Goal: Task Accomplishment & Management: Use online tool/utility

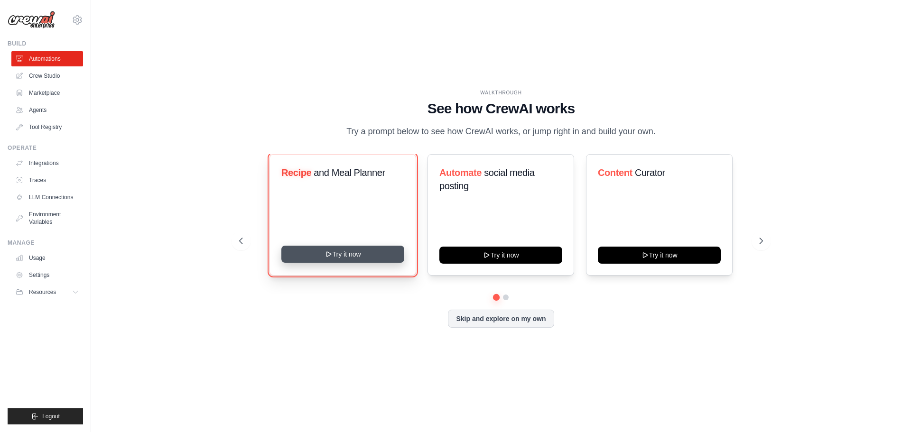
click at [338, 261] on button "Try it now" at bounding box center [342, 254] width 123 height 17
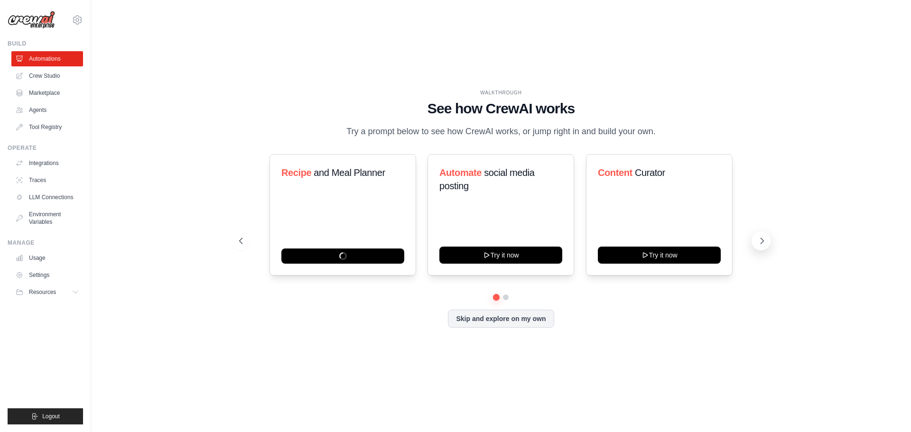
click at [762, 242] on icon at bounding box center [762, 241] width 3 height 6
click at [41, 193] on link "LLM Connections" at bounding box center [48, 197] width 72 height 15
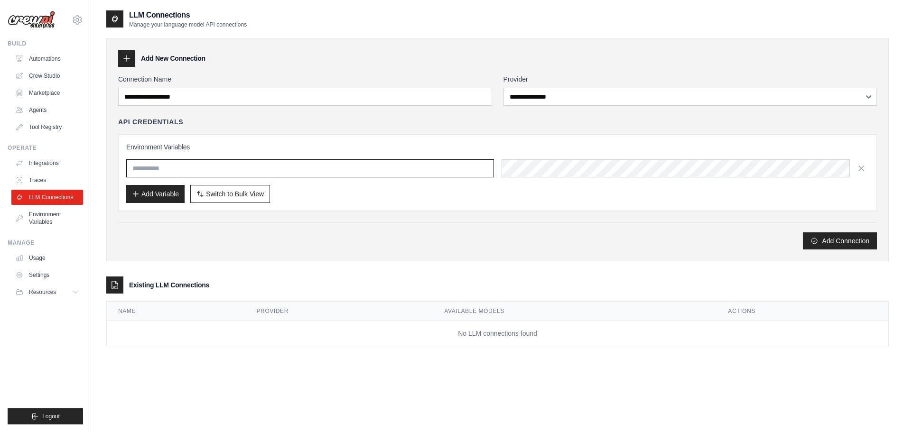
click at [270, 175] on input "text" at bounding box center [310, 168] width 368 height 18
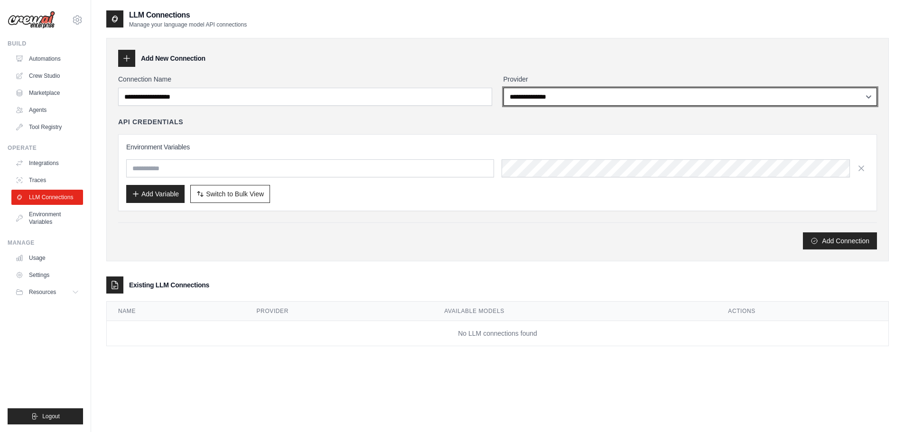
click at [652, 95] on select "**********" at bounding box center [690, 97] width 374 height 18
select select "******"
click at [503, 88] on select "**********" at bounding box center [690, 97] width 374 height 18
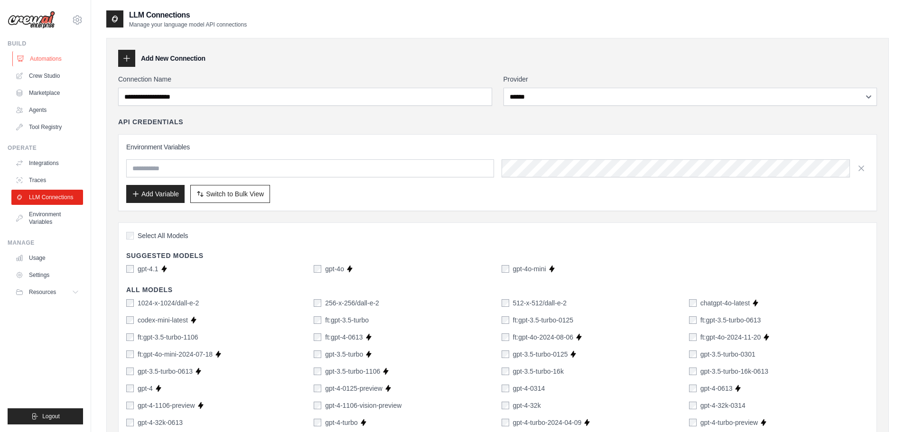
click at [33, 65] on link "Automations" at bounding box center [48, 58] width 72 height 15
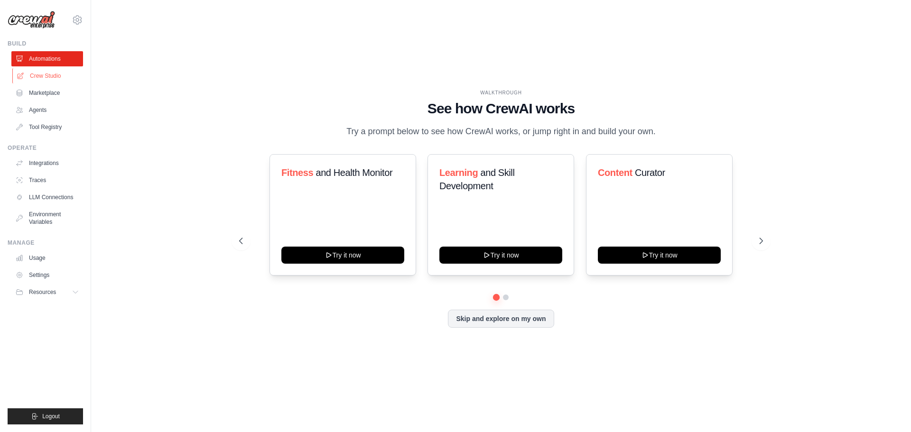
click at [59, 70] on link "Crew Studio" at bounding box center [48, 75] width 72 height 15
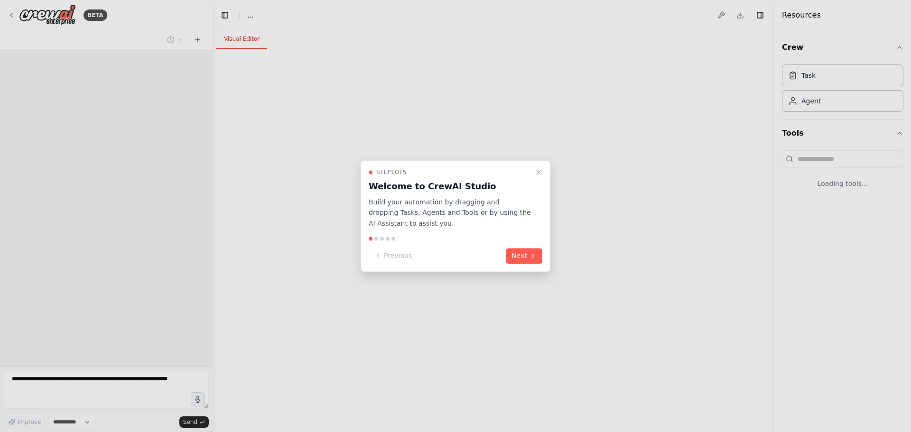
select select "****"
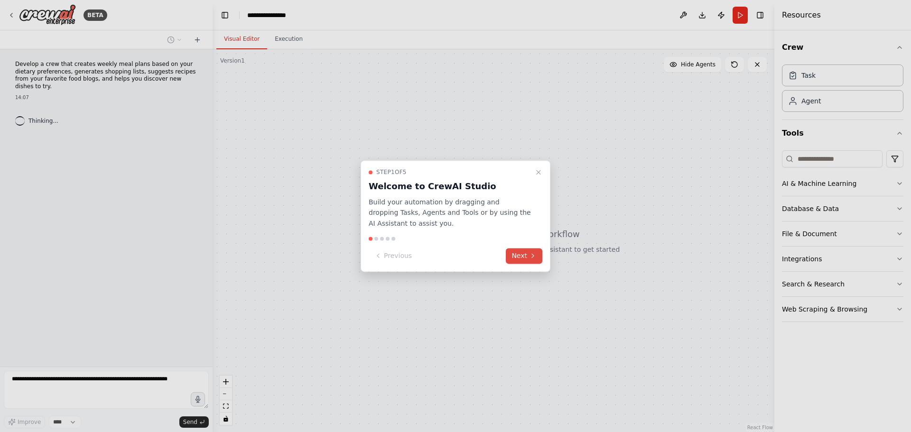
click at [512, 259] on button "Next" at bounding box center [524, 256] width 37 height 16
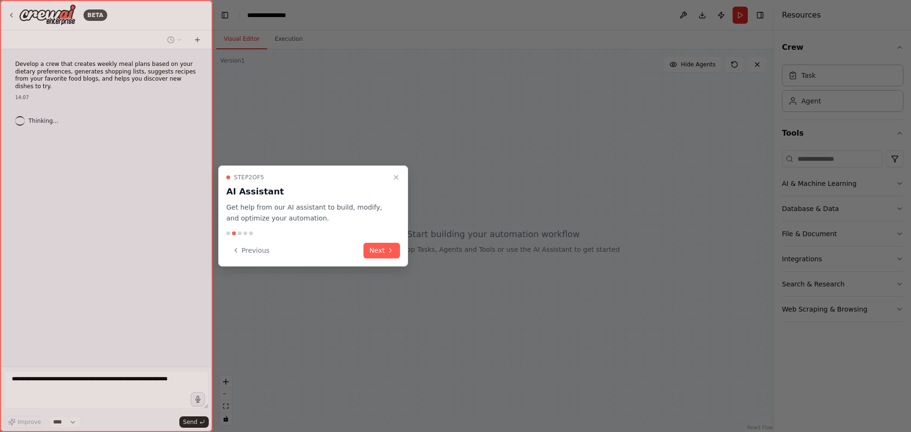
click at [363, 249] on div "Previous Next" at bounding box center [313, 251] width 174 height 16
click at [368, 249] on button "Next" at bounding box center [382, 251] width 37 height 16
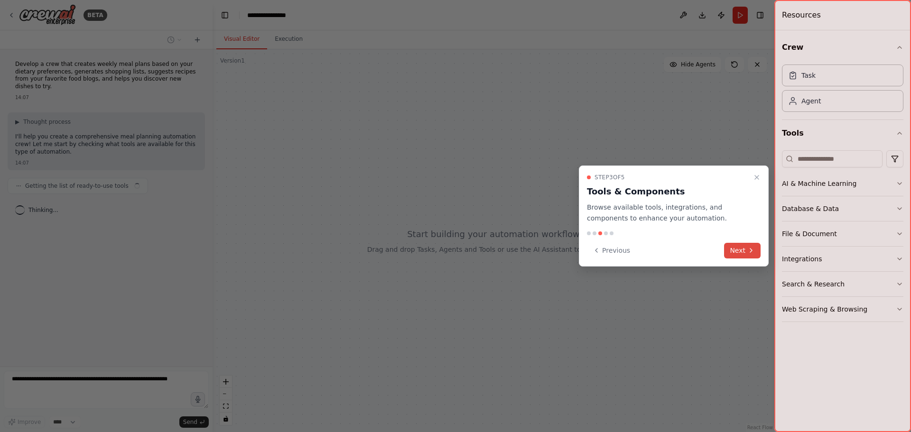
click at [760, 252] on button "Next" at bounding box center [742, 251] width 37 height 16
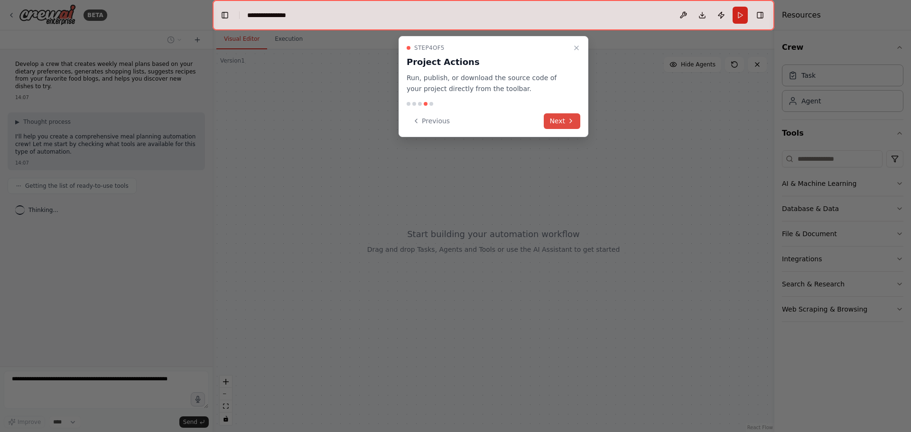
click at [578, 120] on button "Next" at bounding box center [562, 121] width 37 height 16
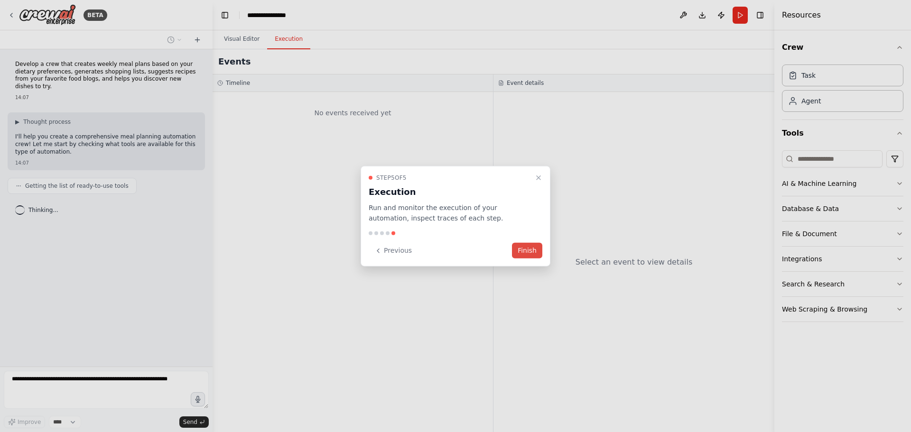
drag, startPoint x: 540, startPoint y: 250, endPoint x: 540, endPoint y: 256, distance: 6.2
click at [540, 251] on button "Finish" at bounding box center [527, 251] width 30 height 16
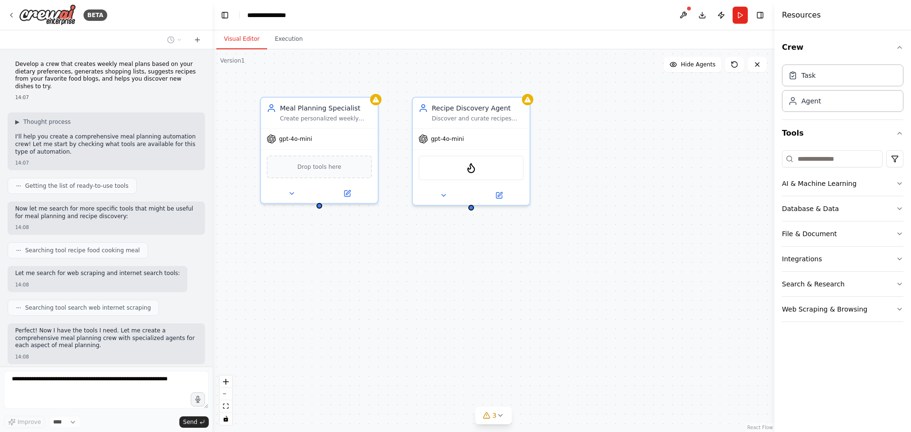
scroll to position [101, 0]
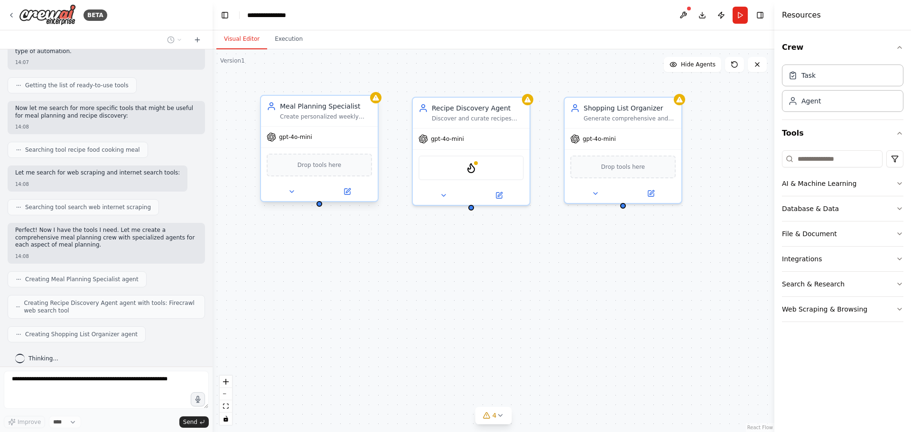
click at [301, 174] on div "Drop tools here" at bounding box center [319, 165] width 105 height 23
click at [329, 173] on div "Drop tools here" at bounding box center [319, 165] width 105 height 23
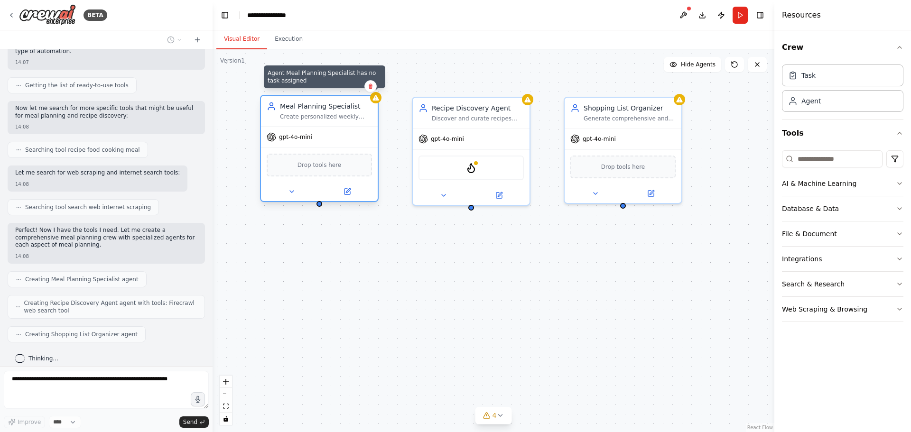
click at [377, 102] on div at bounding box center [375, 97] width 11 height 11
click at [266, 328] on div "Meal Planning Specialist Create personalized weekly meal plans based on {dietar…" at bounding box center [494, 240] width 562 height 383
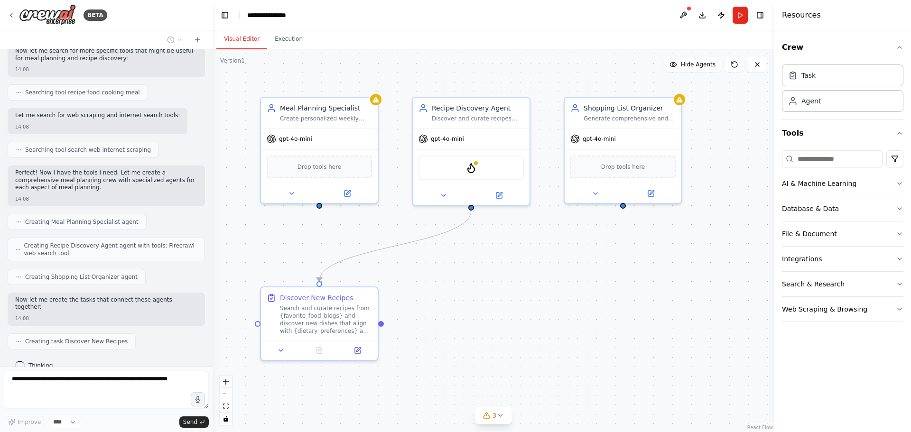
scroll to position [182, 0]
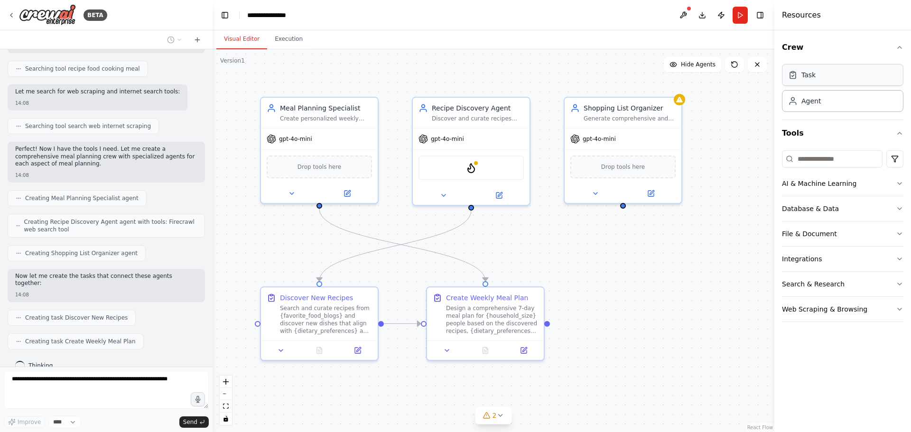
click at [858, 75] on div "Task" at bounding box center [842, 75] width 121 height 22
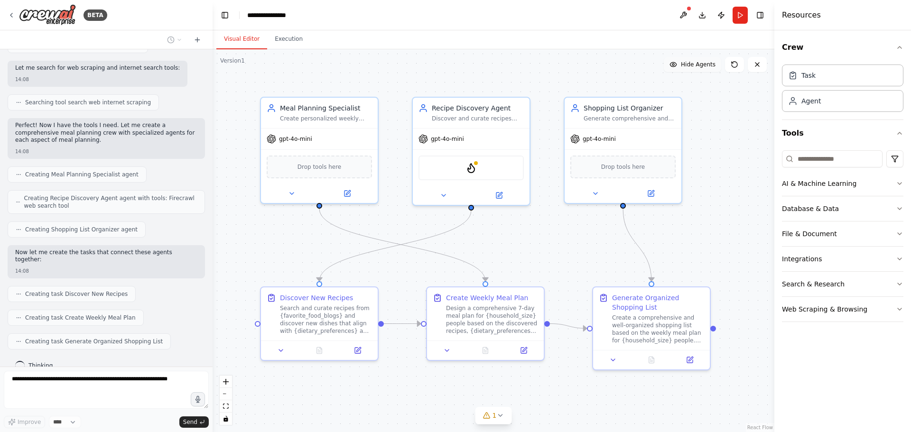
click at [718, 68] on button "Hide Agents" at bounding box center [692, 64] width 57 height 15
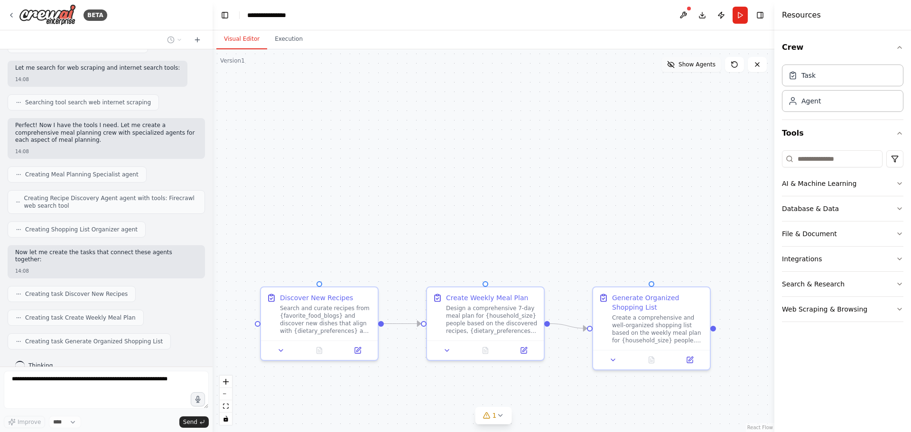
click at [718, 68] on button "Show Agents" at bounding box center [692, 64] width 60 height 15
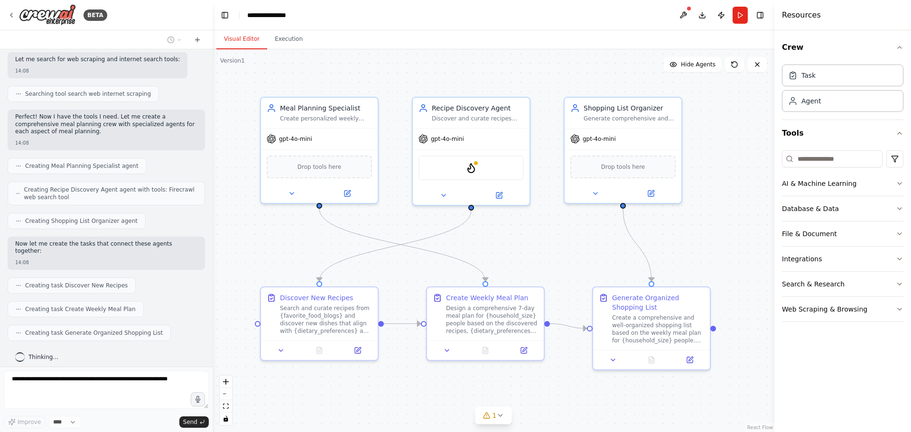
scroll to position [262, 0]
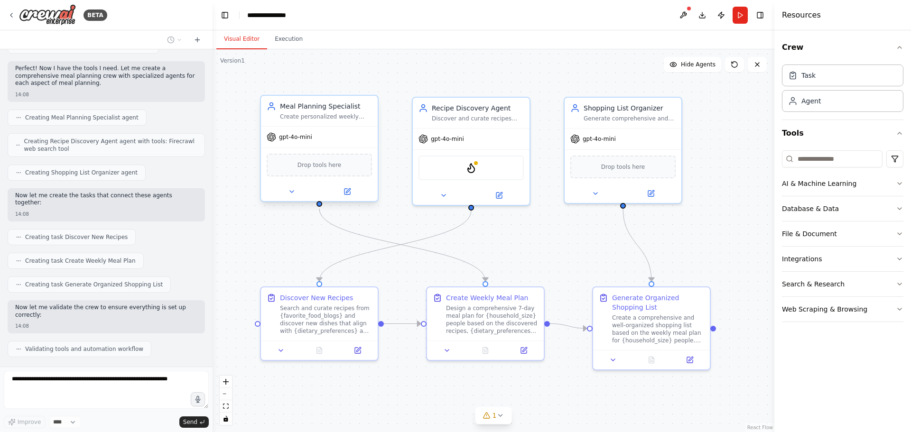
click at [335, 114] on div "Create personalized weekly meal plans based on {dietary_preferences}, {cuisine_…" at bounding box center [326, 117] width 92 height 8
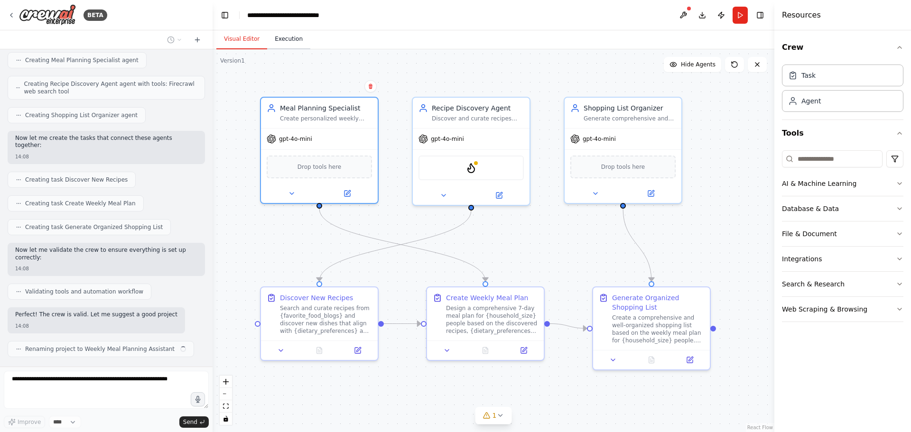
scroll to position [327, 0]
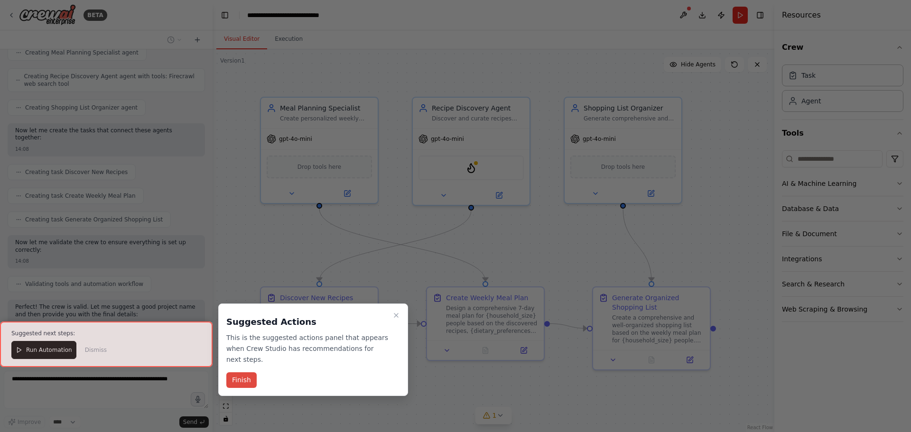
click at [233, 375] on button "Finish" at bounding box center [241, 381] width 30 height 16
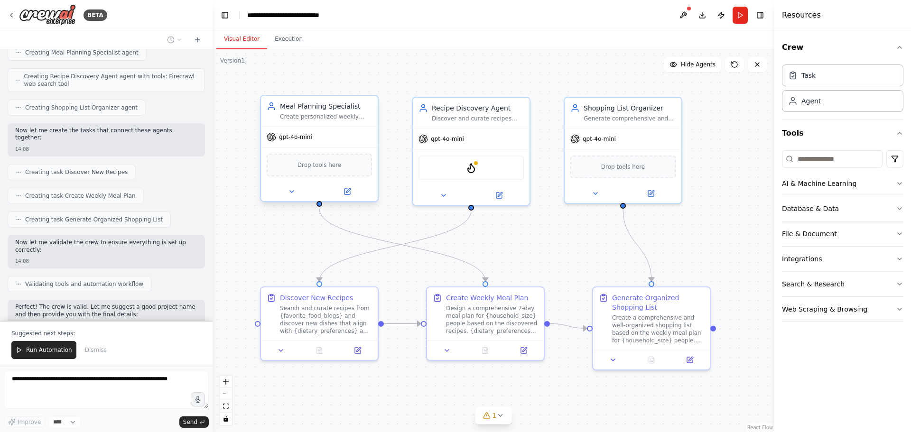
click at [343, 118] on div "Create personalized weekly meal plans based on {dietary_preferences}, {cuisine_…" at bounding box center [326, 117] width 92 height 8
drag, startPoint x: 343, startPoint y: 117, endPoint x: 309, endPoint y: 178, distance: 69.9
click at [309, 178] on div "Drop tools here" at bounding box center [319, 165] width 117 height 35
click at [309, 168] on span "Drop tools here" at bounding box center [320, 164] width 44 height 9
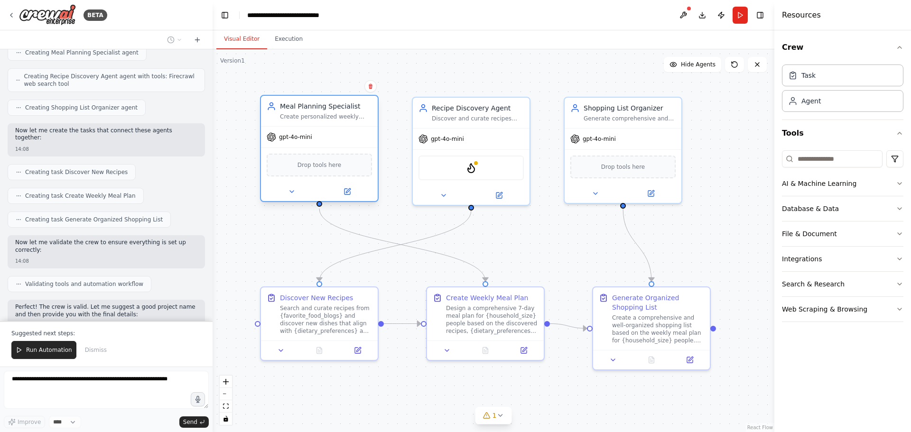
click at [310, 166] on span "Drop tools here" at bounding box center [320, 164] width 44 height 9
drag, startPoint x: 311, startPoint y: 166, endPoint x: 322, endPoint y: 166, distance: 10.9
click at [311, 166] on span "Drop tools here" at bounding box center [320, 164] width 44 height 9
click at [350, 194] on icon at bounding box center [348, 192] width 6 height 6
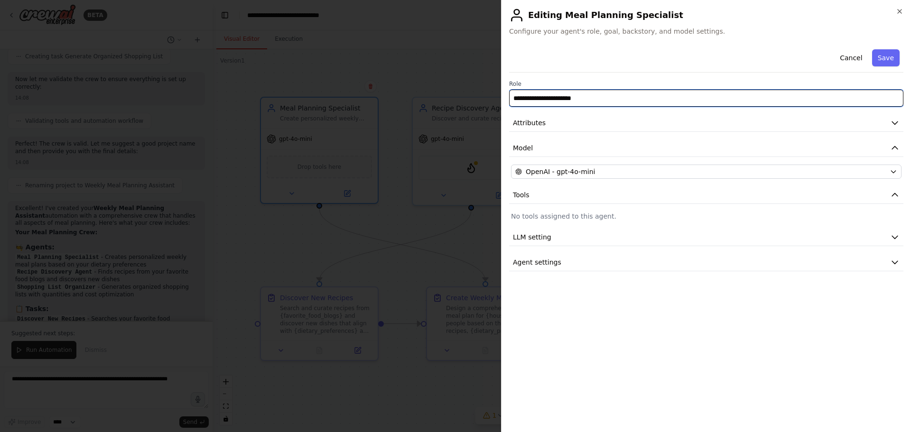
drag, startPoint x: 622, startPoint y: 97, endPoint x: 334, endPoint y: 69, distance: 289.4
click at [341, 73] on body "BETA Develop a crew that creates weekly meal plans based on your dietary prefer…" at bounding box center [455, 216] width 911 height 432
type input "*"
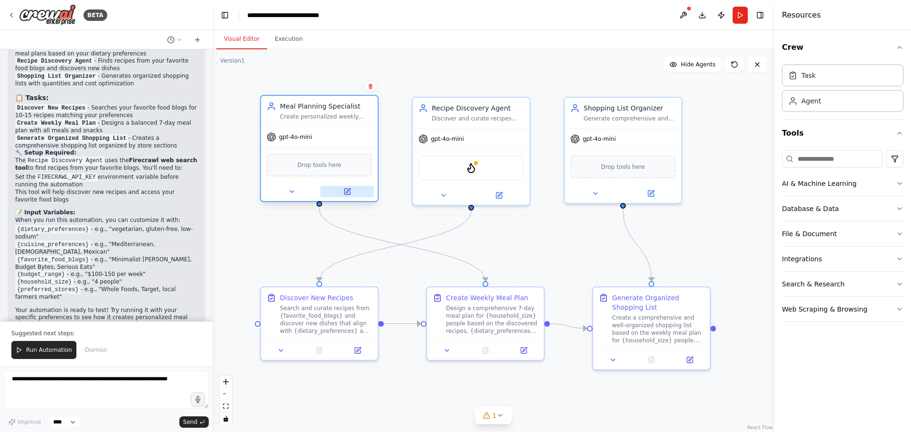
click at [348, 192] on icon at bounding box center [348, 190] width 4 height 4
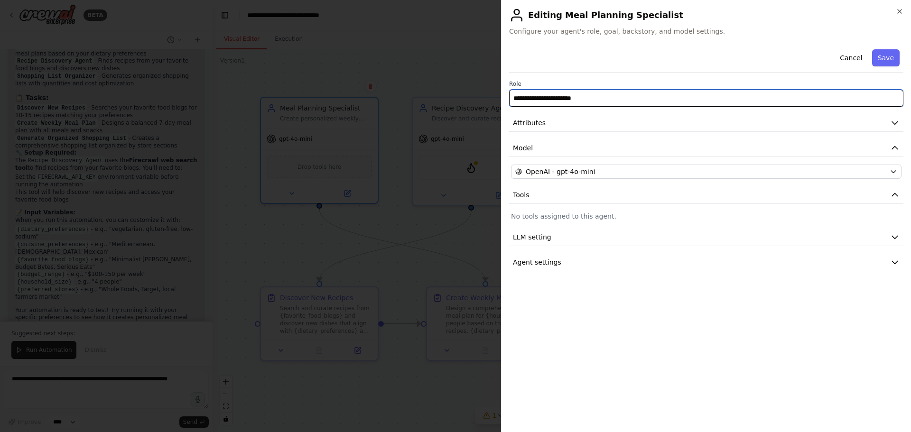
drag, startPoint x: 705, startPoint y: 94, endPoint x: 450, endPoint y: 81, distance: 255.7
click at [623, 97] on input "**********" at bounding box center [706, 98] width 394 height 17
drag, startPoint x: 607, startPoint y: 102, endPoint x: 248, endPoint y: 46, distance: 364.0
click at [271, 53] on body "BETA Develop a crew that creates weekly meal plans based on your dietary prefer…" at bounding box center [455, 216] width 911 height 432
type input "**********"
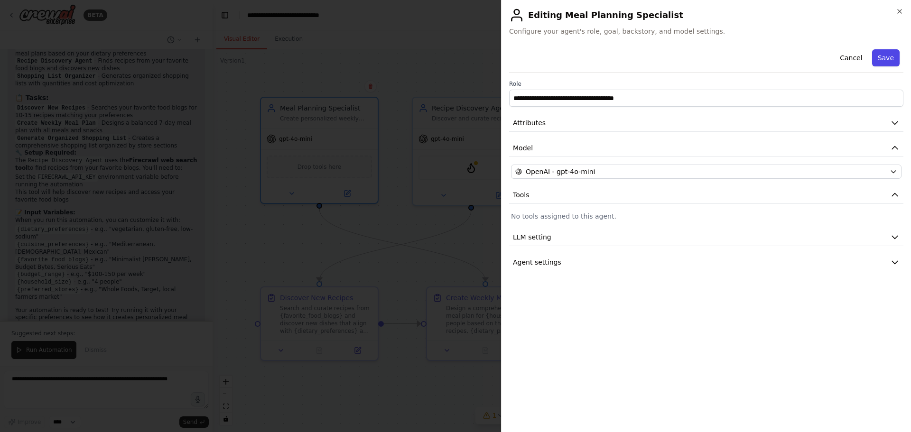
click at [889, 57] on button "Save" at bounding box center [886, 57] width 28 height 17
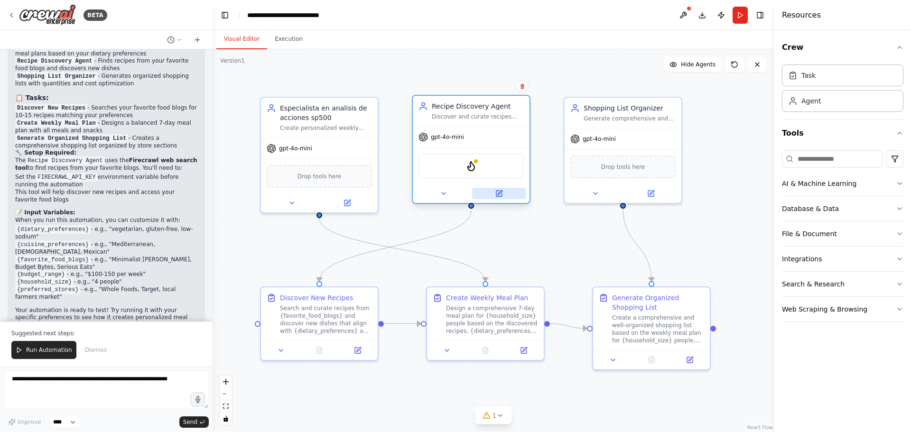
click at [491, 194] on button at bounding box center [499, 193] width 54 height 11
click at [499, 199] on button at bounding box center [499, 193] width 54 height 11
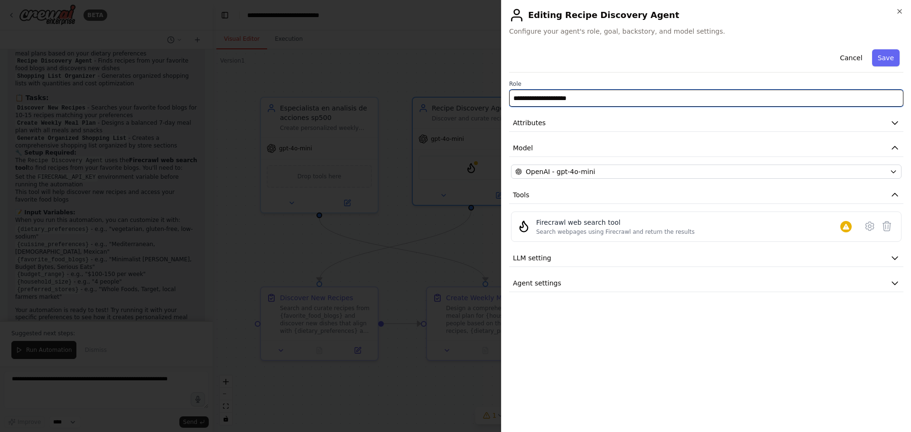
drag, startPoint x: 621, startPoint y: 98, endPoint x: 468, endPoint y: 73, distance: 155.3
click at [472, 72] on body "BETA Develop a crew that creates weekly meal plans based on your dietary prefer…" at bounding box center [455, 216] width 911 height 432
type input "**********"
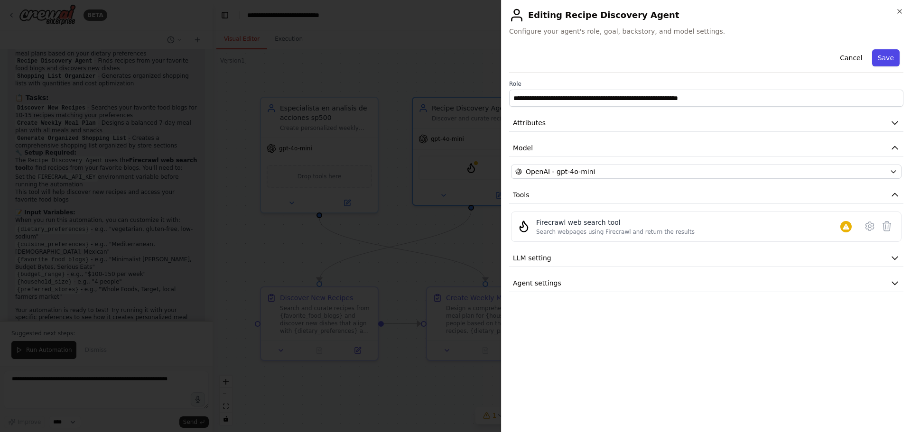
click at [879, 56] on button "Save" at bounding box center [886, 57] width 28 height 17
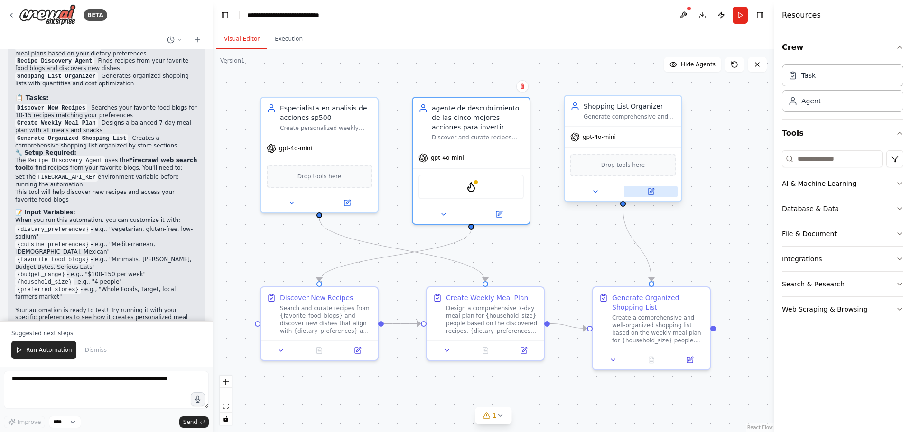
click at [649, 192] on icon at bounding box center [651, 192] width 6 height 6
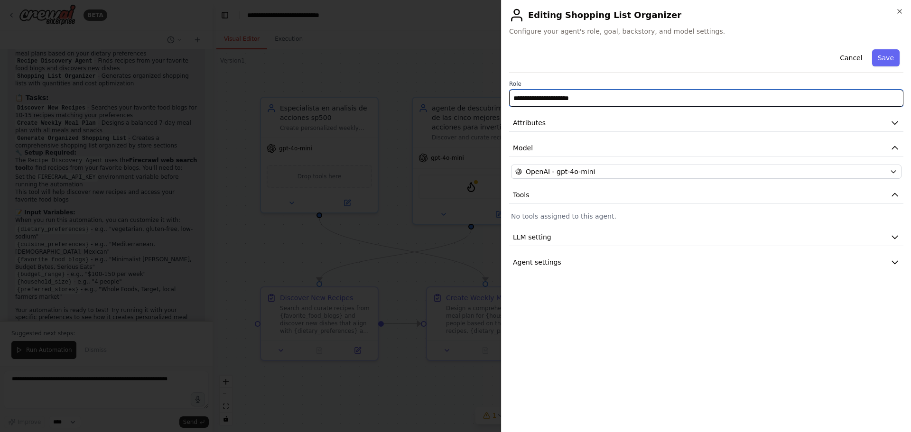
drag, startPoint x: 596, startPoint y: 96, endPoint x: 477, endPoint y: 94, distance: 118.6
click at [477, 94] on body "BETA Develop a crew that creates weekly meal plans based on your dietary prefer…" at bounding box center [455, 216] width 911 height 432
type input "*******"
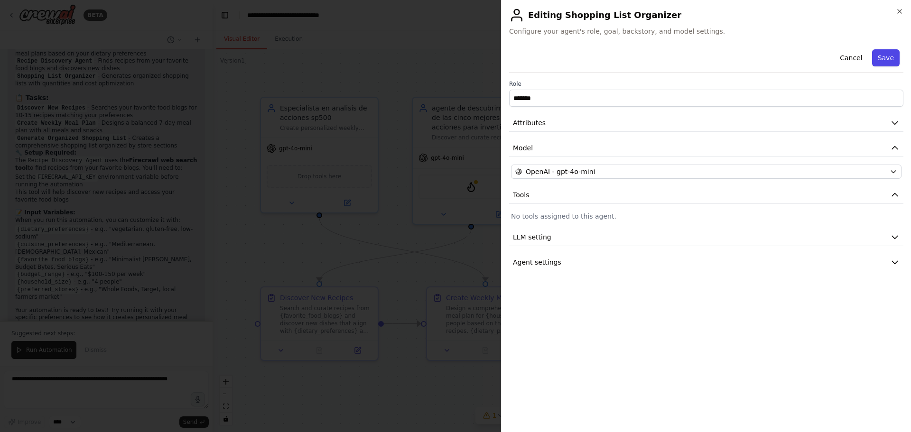
click at [880, 53] on button "Save" at bounding box center [886, 57] width 28 height 17
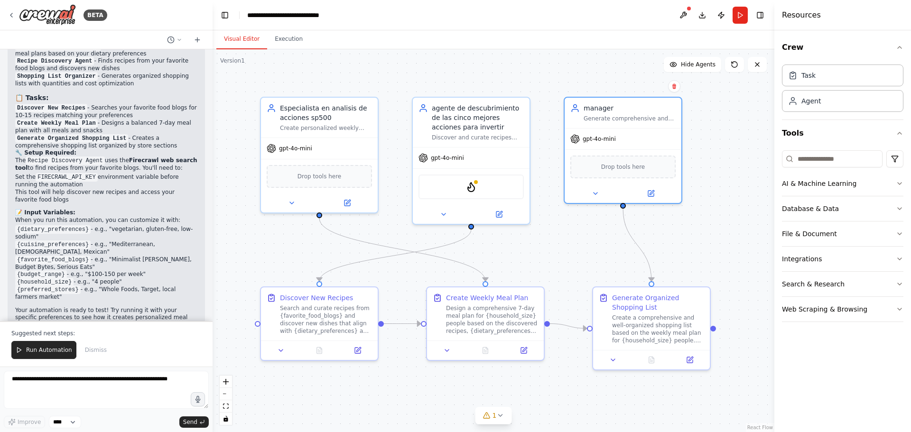
click at [747, 25] on header "**********" at bounding box center [494, 15] width 562 height 30
click at [746, 17] on button "Run" at bounding box center [740, 15] width 15 height 17
click at [326, 140] on main "**********" at bounding box center [494, 216] width 562 height 432
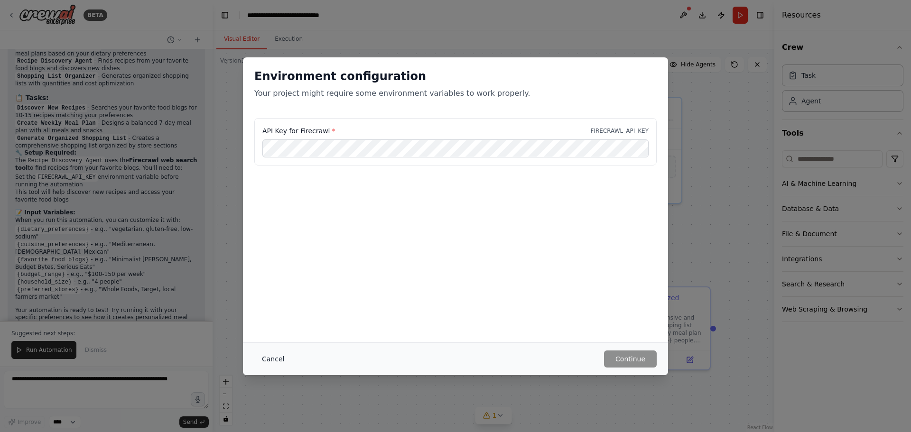
click at [265, 361] on button "Cancel" at bounding box center [272, 359] width 37 height 17
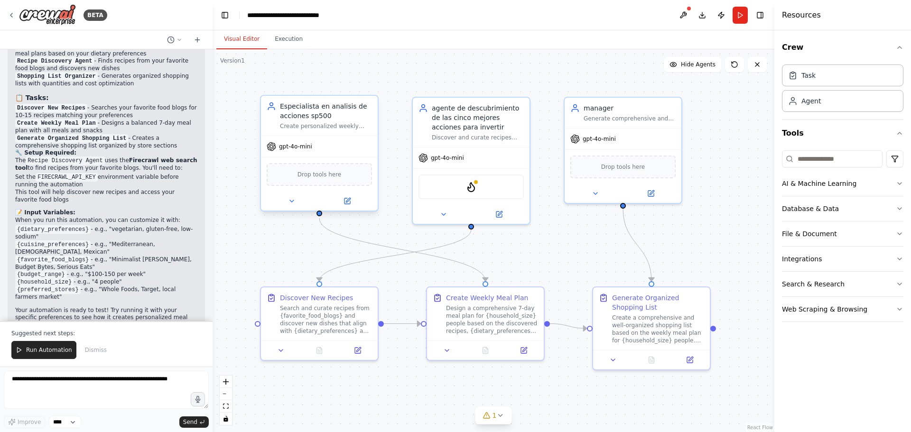
click at [331, 136] on div "gpt-4o-mini Drop tools here" at bounding box center [319, 173] width 117 height 75
click at [730, 14] on header "**********" at bounding box center [494, 15] width 562 height 30
click at [739, 15] on button "Run" at bounding box center [740, 15] width 15 height 17
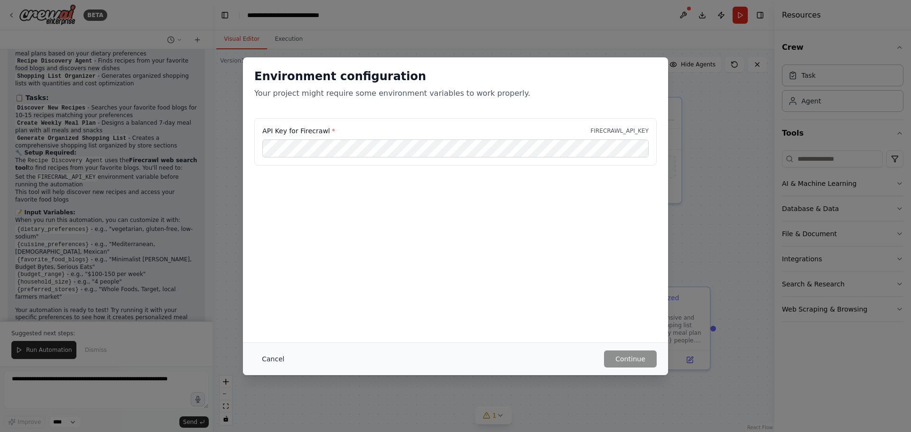
click at [269, 357] on button "Cancel" at bounding box center [272, 359] width 37 height 17
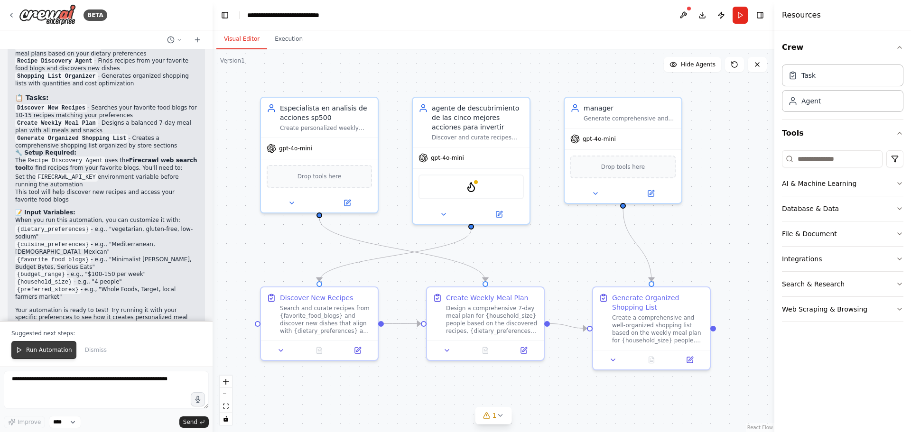
click at [48, 358] on button "Run Automation" at bounding box center [43, 350] width 65 height 18
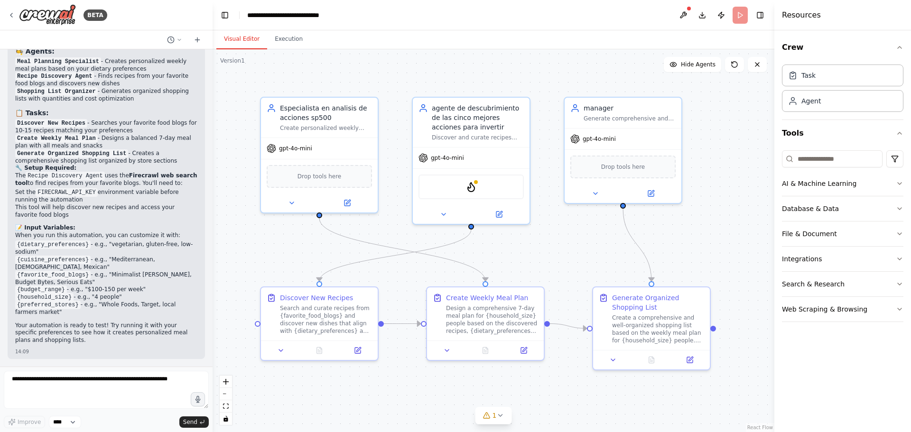
scroll to position [656, 0]
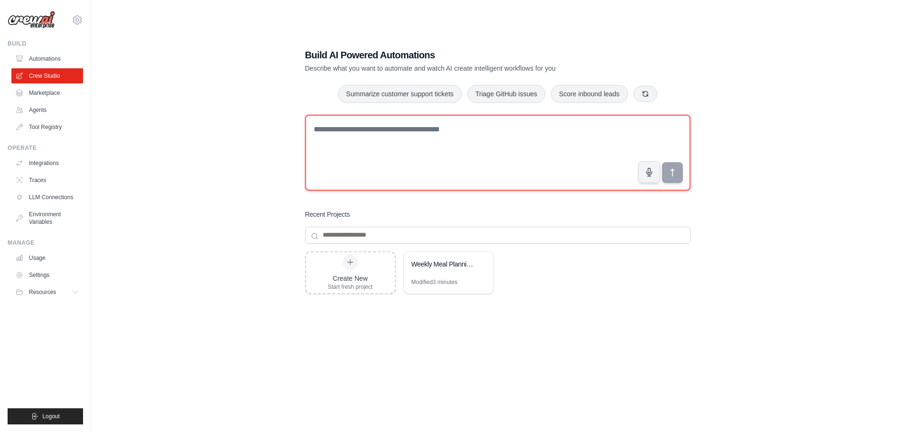
click at [460, 128] on textarea at bounding box center [497, 153] width 385 height 76
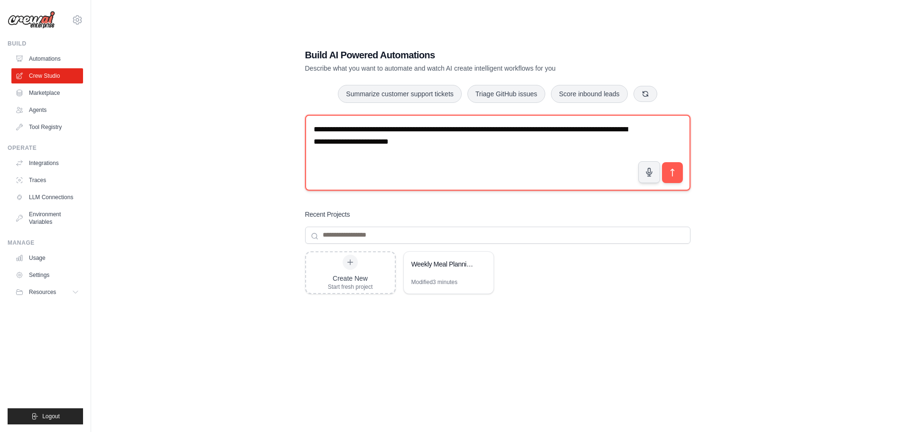
click at [429, 128] on textarea "**********" at bounding box center [497, 153] width 385 height 76
type textarea "**********"
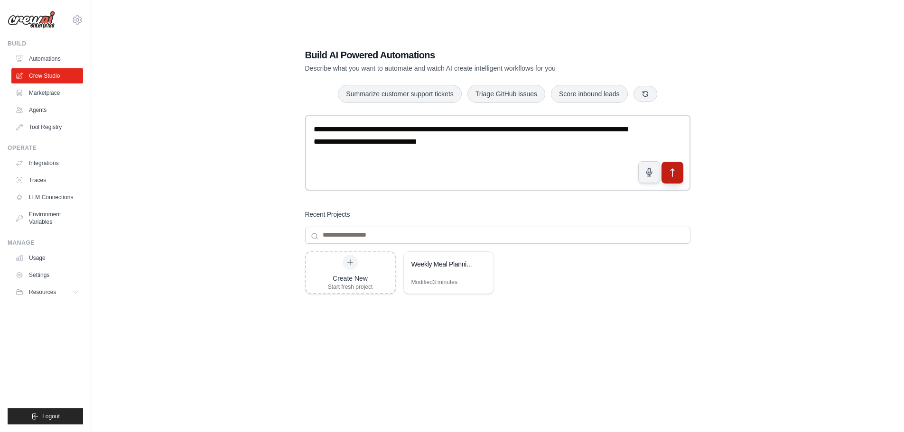
click at [677, 169] on icon "submit" at bounding box center [672, 173] width 10 height 10
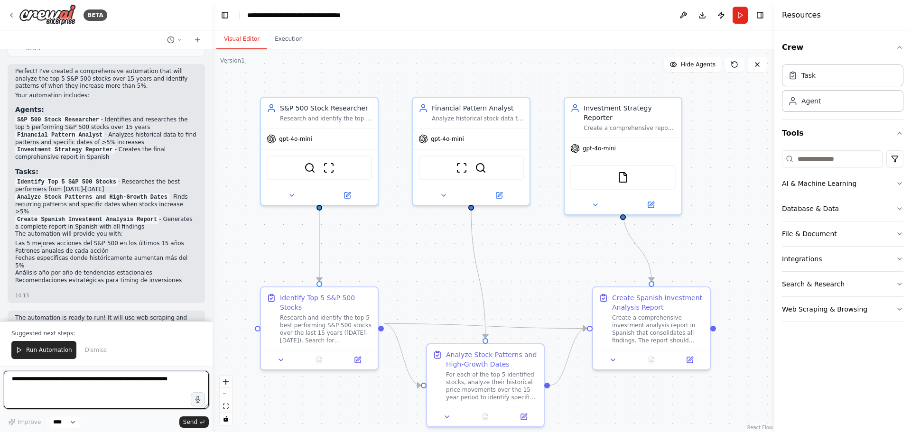
scroll to position [636, 0]
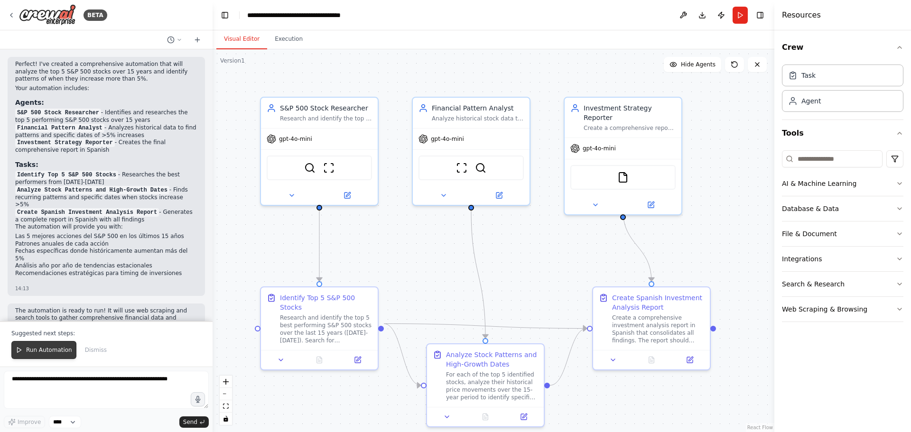
click at [66, 353] on span "Run Automation" at bounding box center [49, 350] width 46 height 8
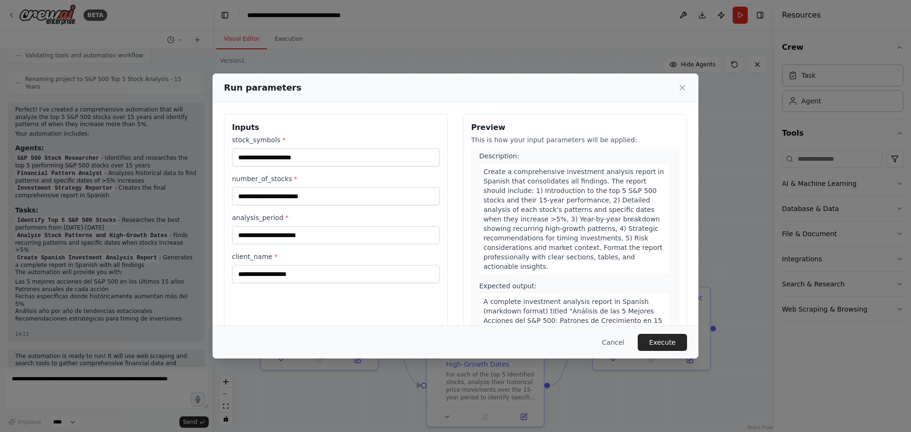
scroll to position [496, 0]
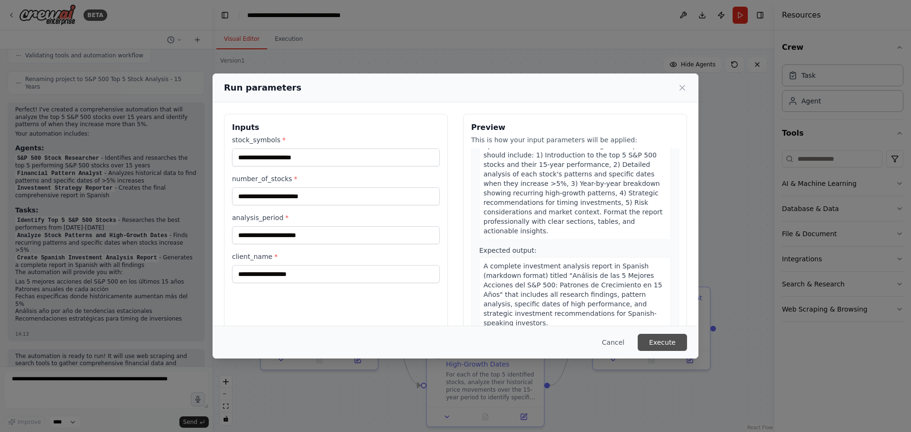
click at [661, 341] on button "Execute" at bounding box center [662, 342] width 49 height 17
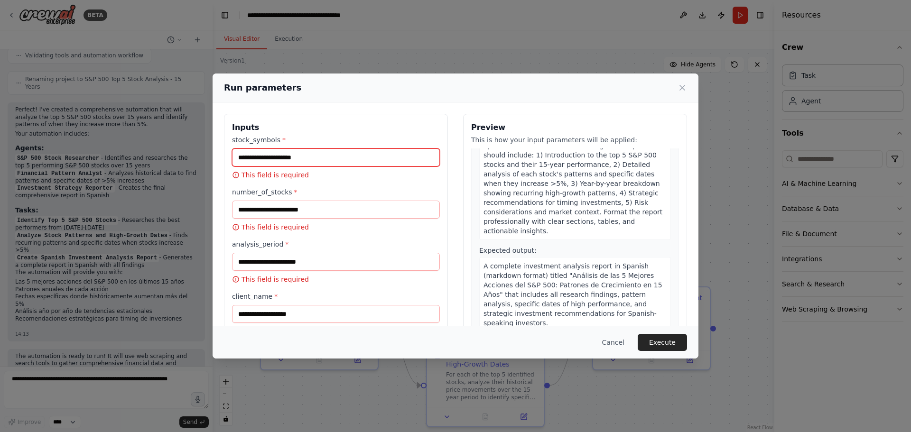
click at [326, 157] on input "stock_symbols *" at bounding box center [336, 158] width 208 height 18
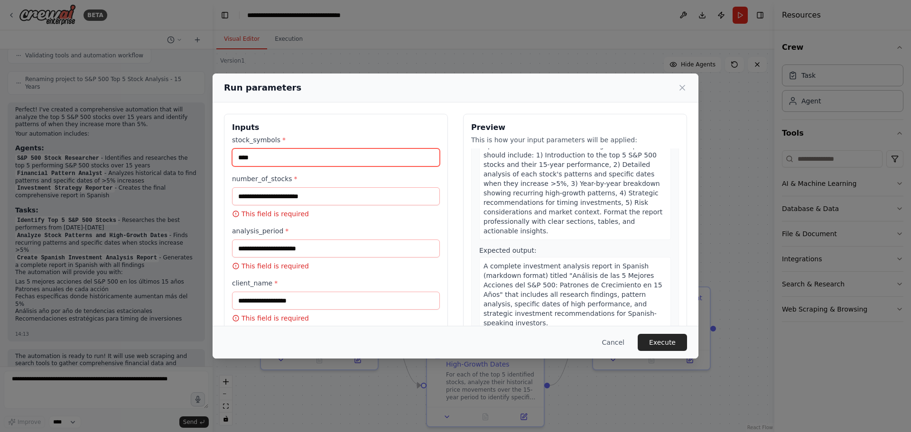
type input "****"
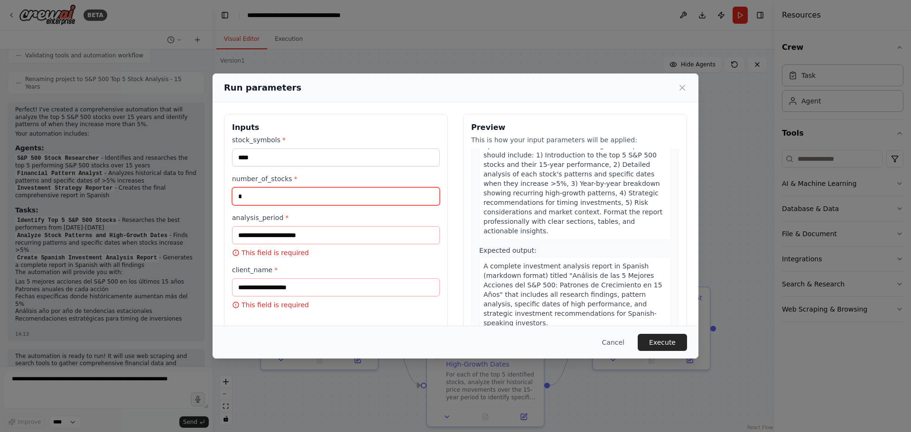
type input "*"
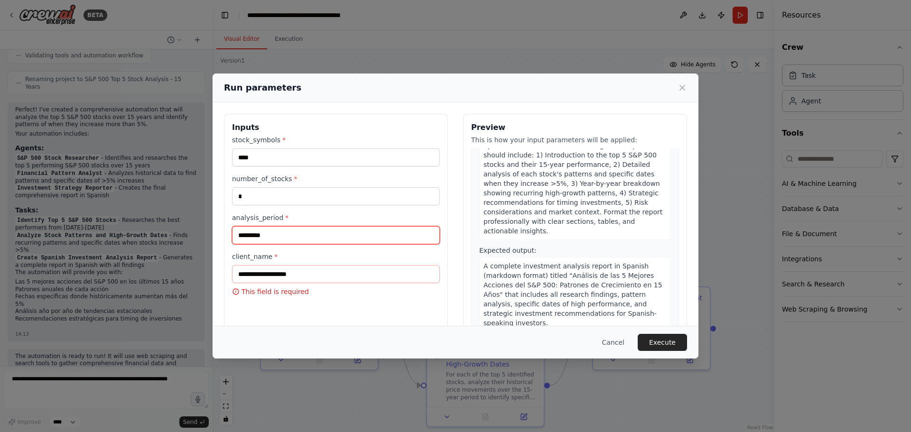
type input "*********"
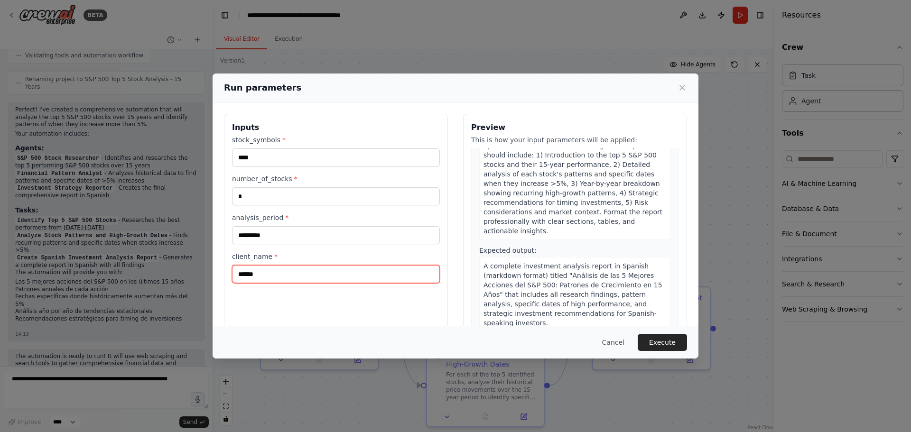
type input "******"
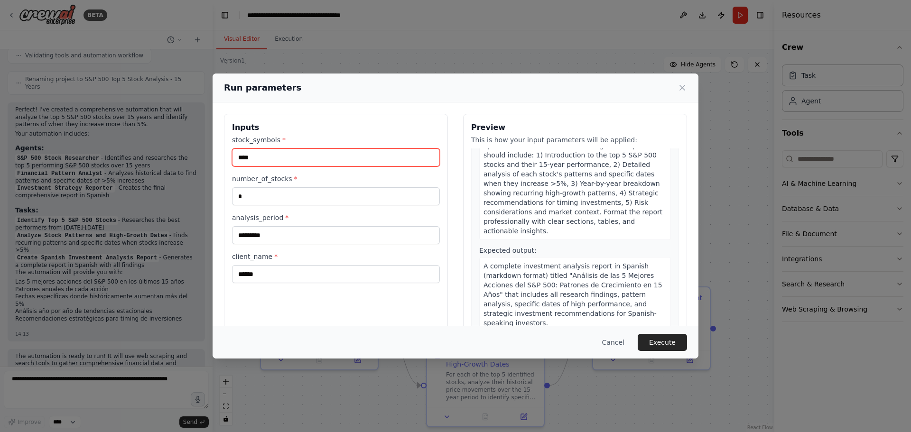
click at [304, 157] on input "****" at bounding box center [336, 158] width 208 height 18
type input "*********"
click at [679, 333] on div "Cancel Execute" at bounding box center [456, 342] width 486 height 33
click at [682, 340] on button "Execute" at bounding box center [662, 342] width 49 height 17
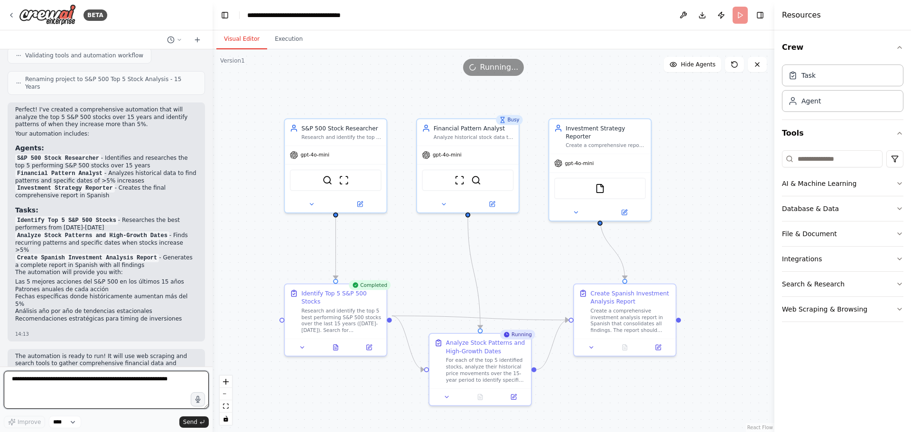
click at [130, 379] on textarea at bounding box center [106, 390] width 205 height 38
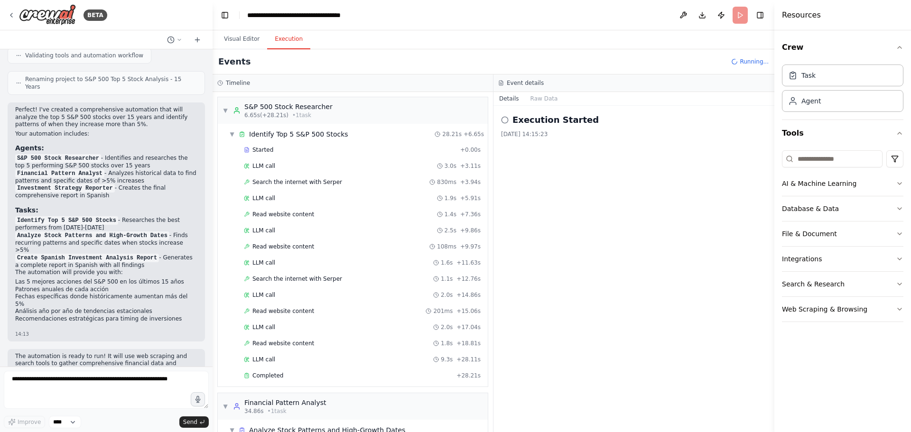
click at [289, 39] on button "Execution" at bounding box center [288, 39] width 43 height 20
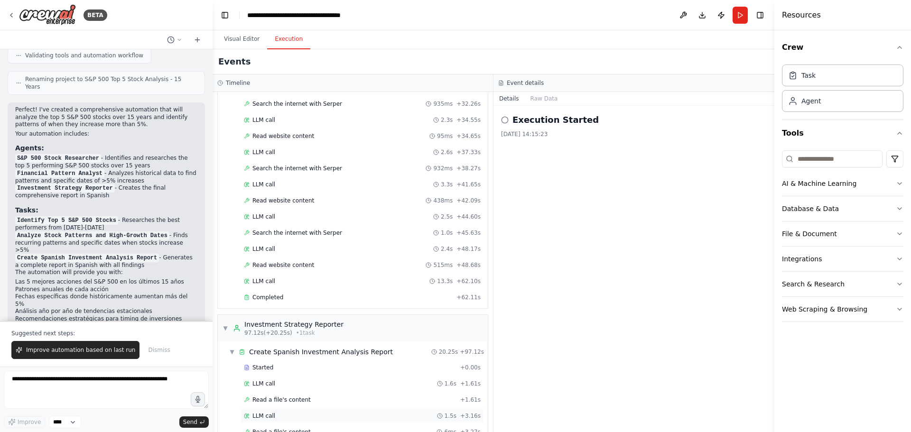
scroll to position [622, 0]
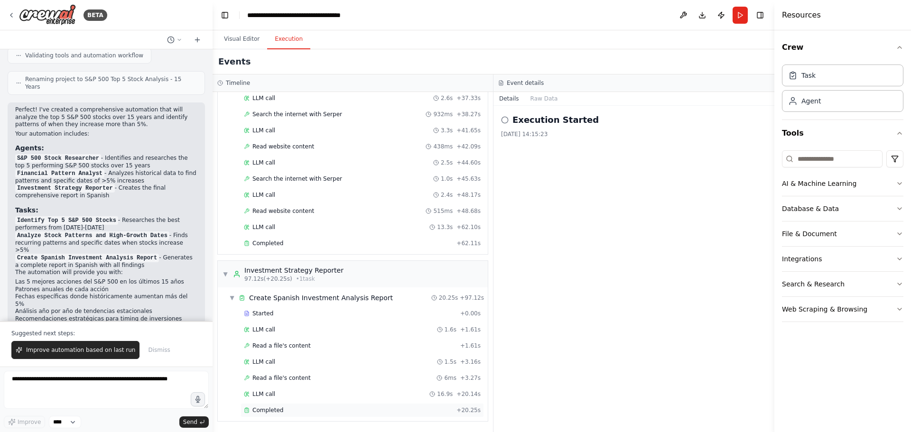
click at [280, 411] on span "Completed" at bounding box center [267, 411] width 31 height 8
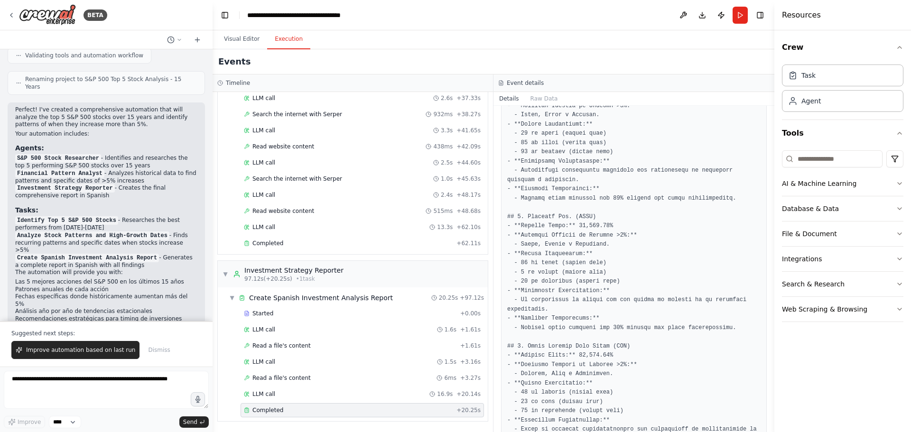
scroll to position [537, 0]
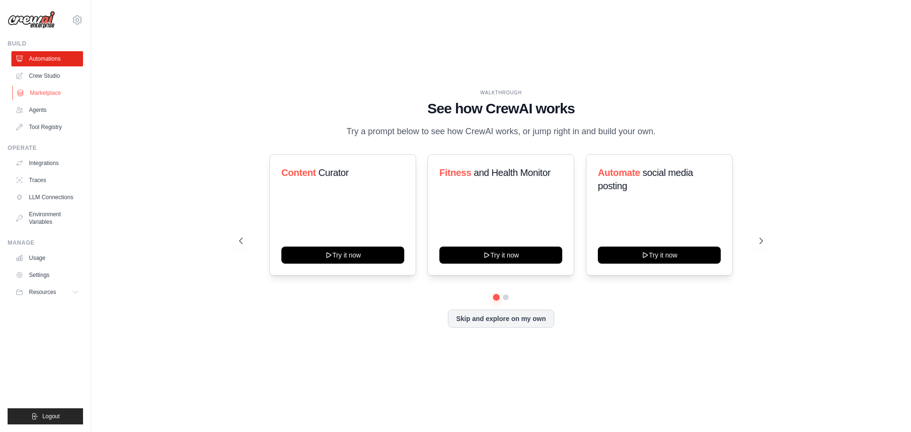
click at [57, 97] on link "Marketplace" at bounding box center [48, 92] width 72 height 15
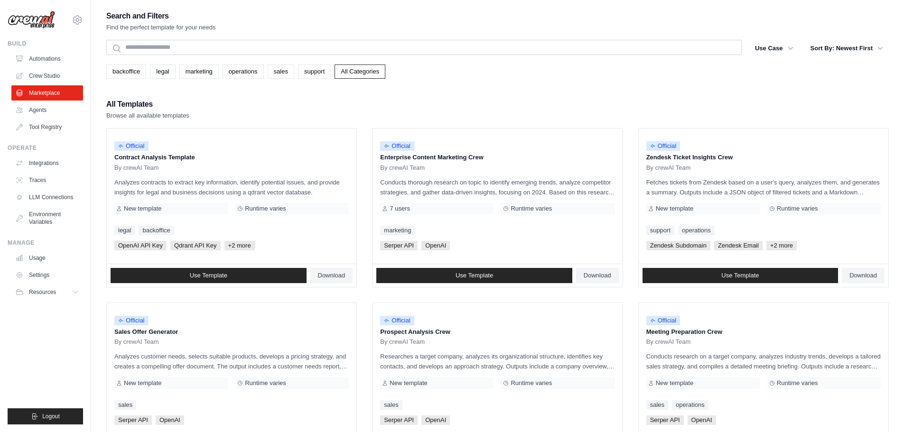
click at [55, 84] on ul "Automations Crew Studio Marketplace Agents Tool Registry" at bounding box center [47, 93] width 72 height 84
click at [59, 75] on link "Crew Studio" at bounding box center [48, 75] width 72 height 15
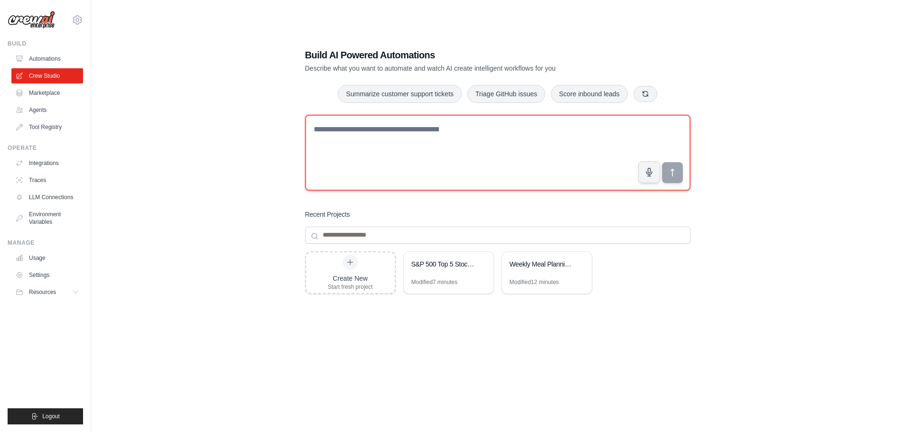
click at [451, 163] on textarea at bounding box center [497, 153] width 385 height 76
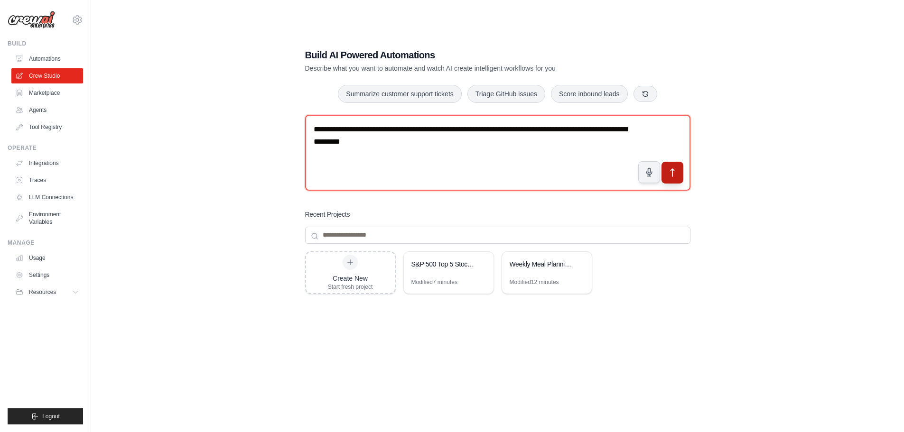
type textarea "**********"
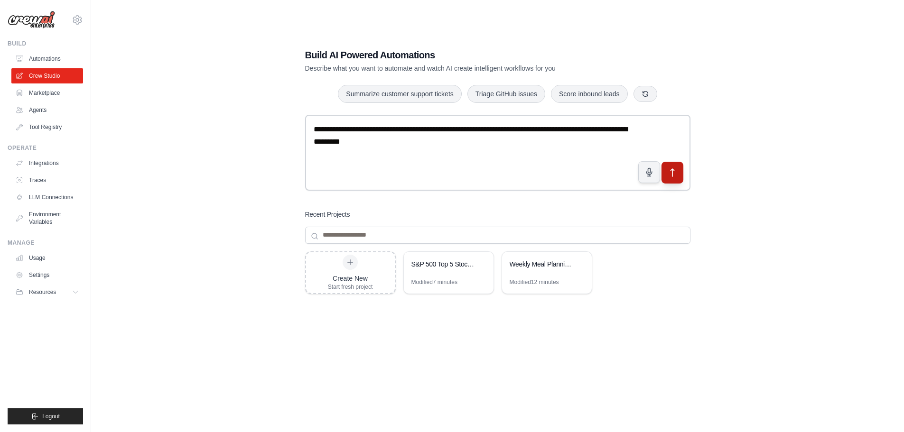
click at [678, 174] on button "submit" at bounding box center [672, 172] width 22 height 22
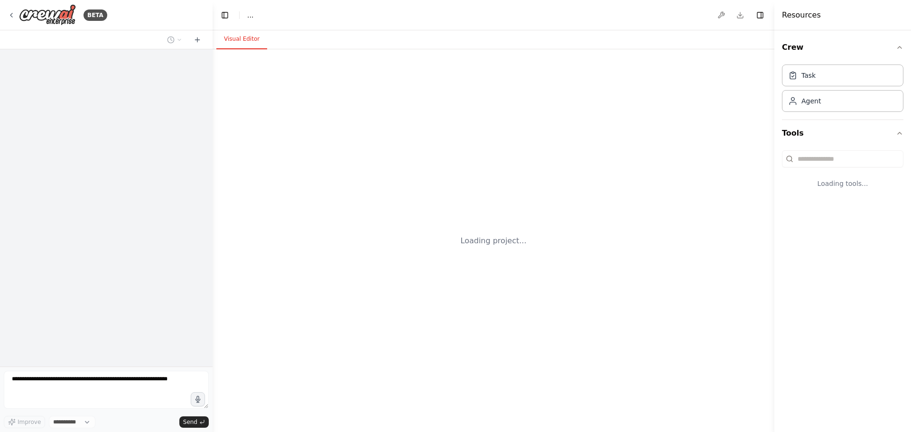
select select "****"
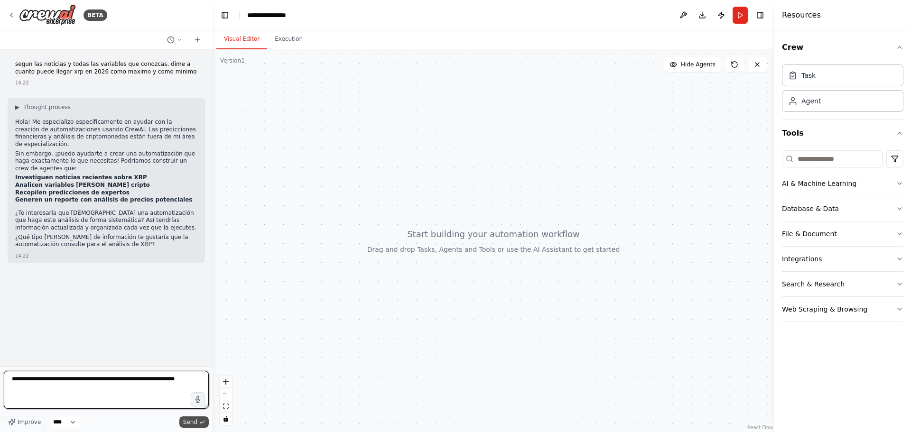
type textarea "**********"
click at [200, 422] on icon "submit" at bounding box center [202, 422] width 6 height 6
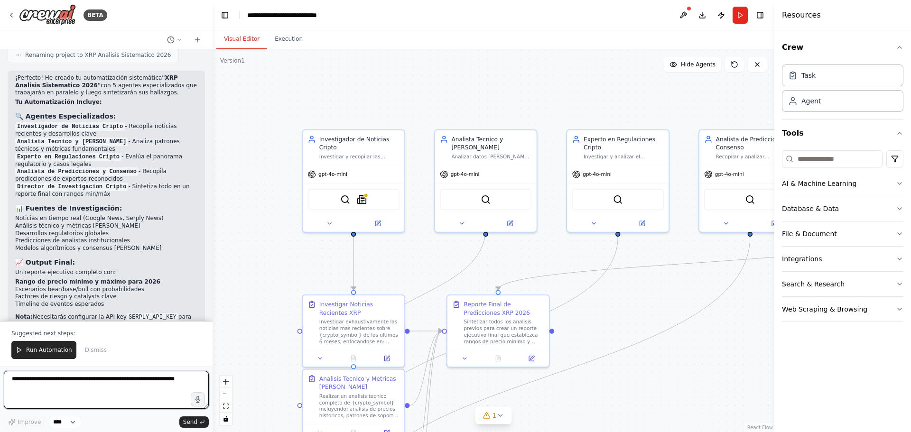
scroll to position [878, 0]
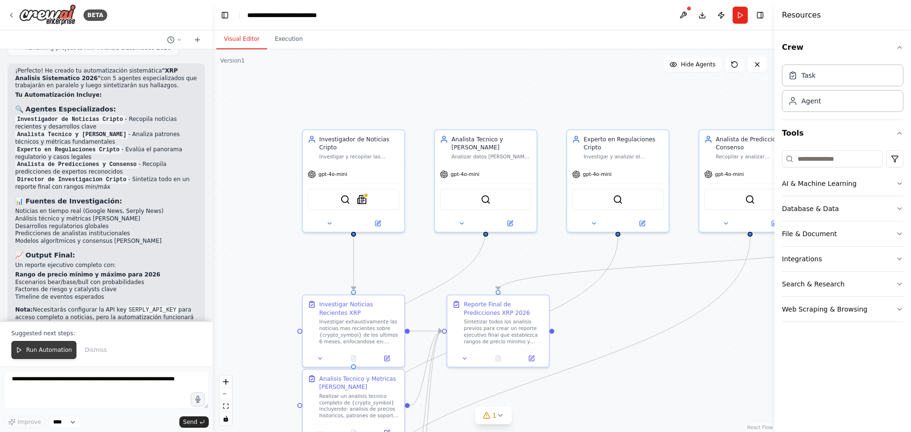
click at [48, 350] on span "Run Automation" at bounding box center [49, 350] width 46 height 8
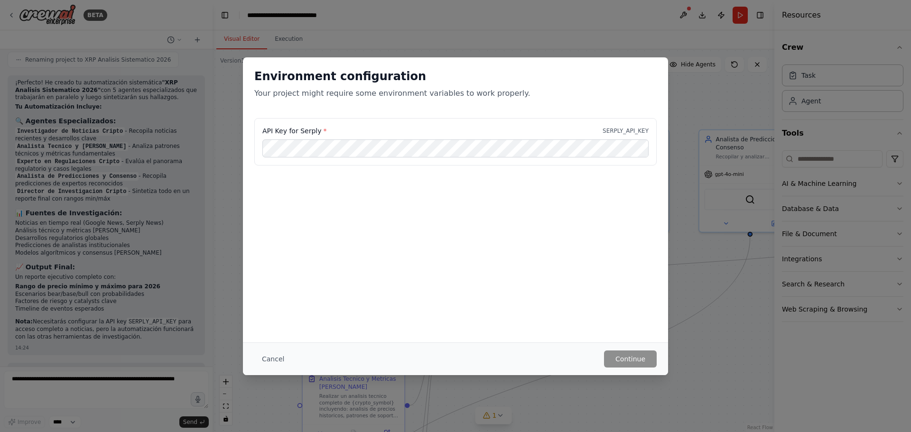
scroll to position [874, 0]
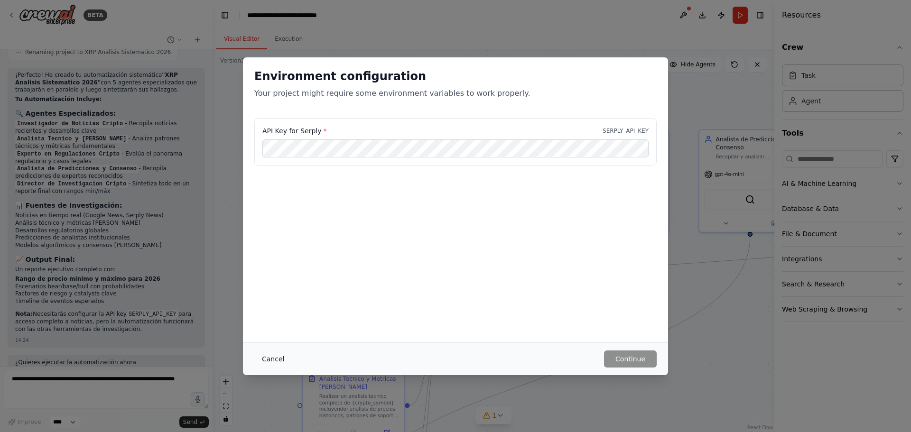
click at [265, 352] on button "Cancel" at bounding box center [272, 359] width 37 height 17
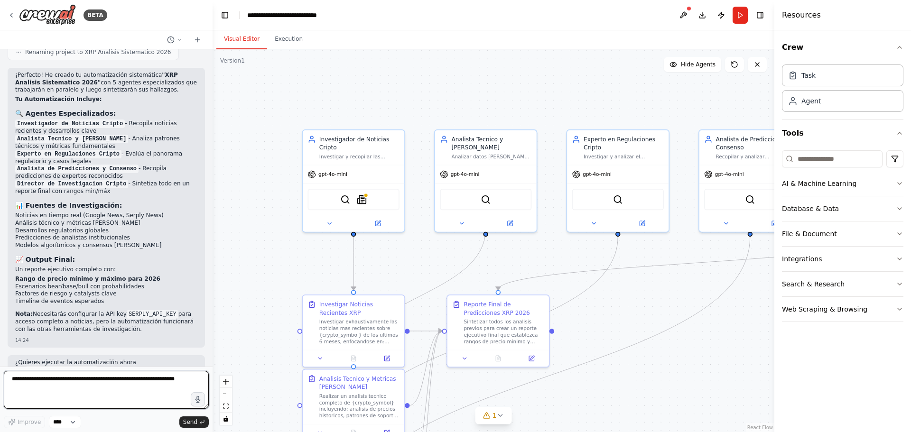
click at [44, 380] on textarea "**********" at bounding box center [106, 390] width 205 height 38
type textarea "**"
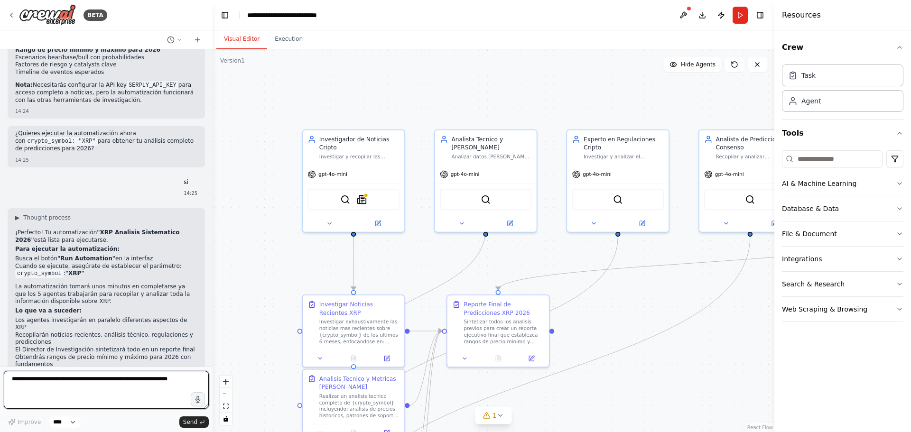
scroll to position [1120, 0]
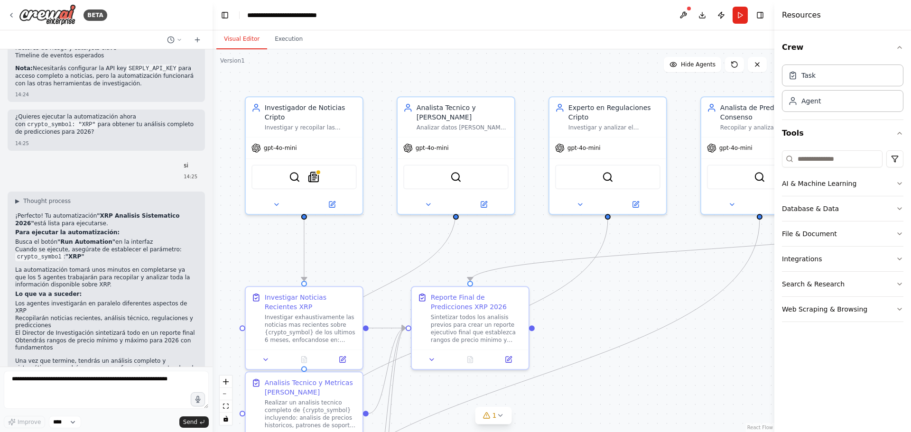
click at [748, 18] on header "**********" at bounding box center [494, 15] width 562 height 30
click at [744, 19] on button "Run" at bounding box center [740, 15] width 15 height 17
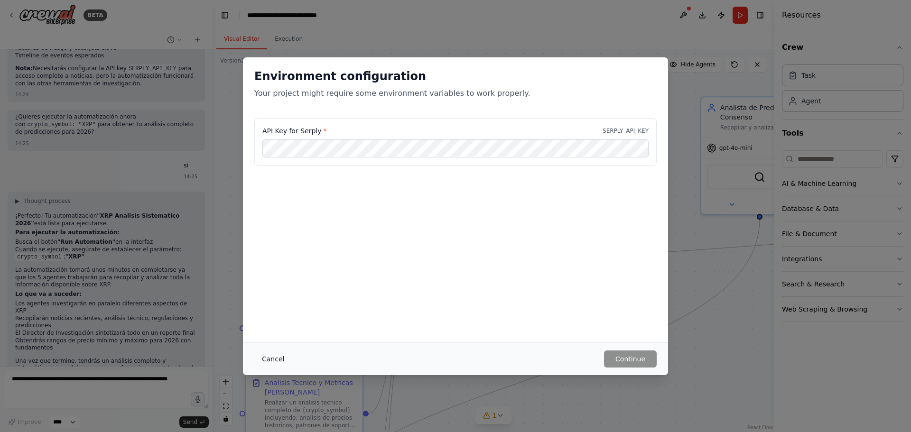
click at [270, 357] on button "Cancel" at bounding box center [272, 359] width 37 height 17
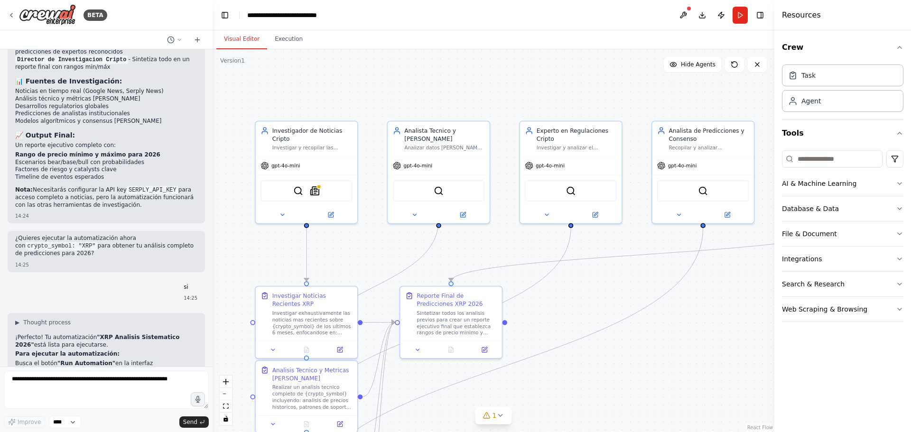
scroll to position [978, 0]
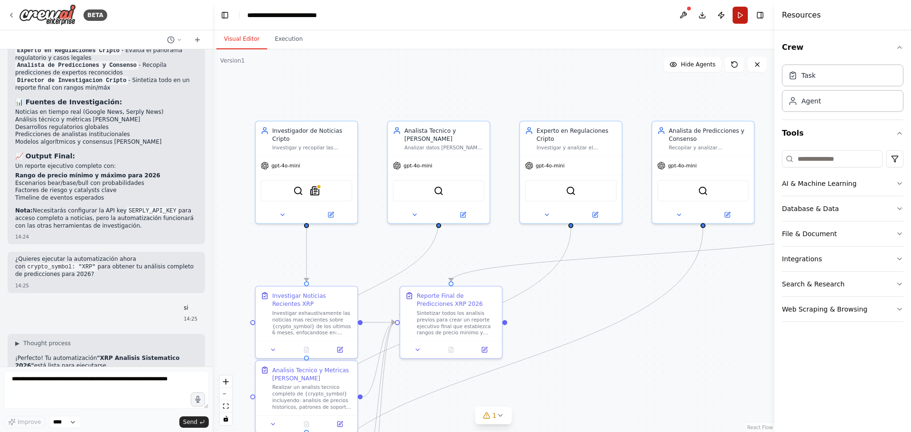
click at [744, 14] on button "Run" at bounding box center [740, 15] width 15 height 17
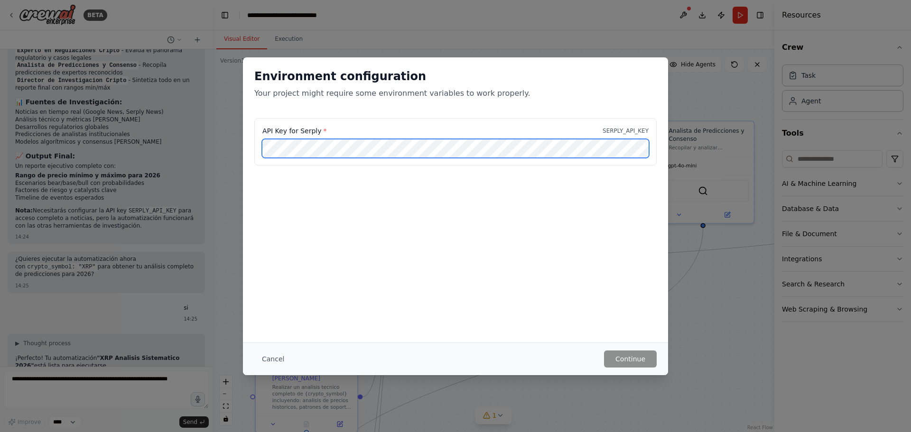
click at [156, 119] on div "Environment configuration Your project might require some environment variables…" at bounding box center [455, 216] width 911 height 432
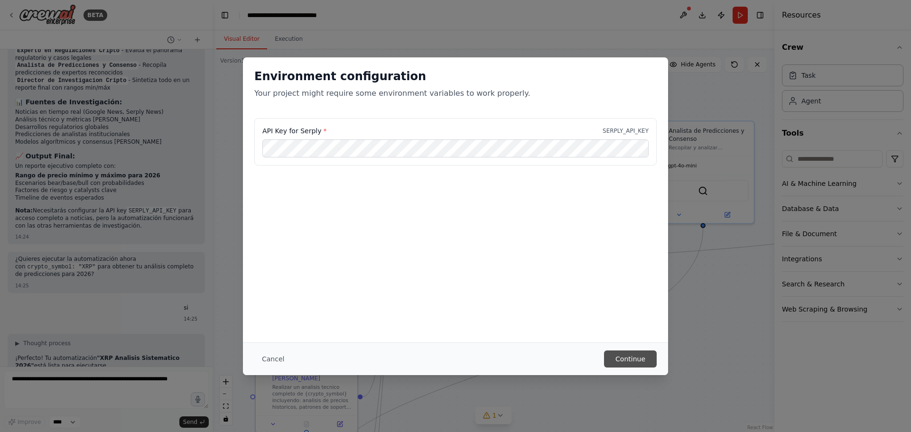
click at [633, 363] on button "Continue" at bounding box center [630, 359] width 53 height 17
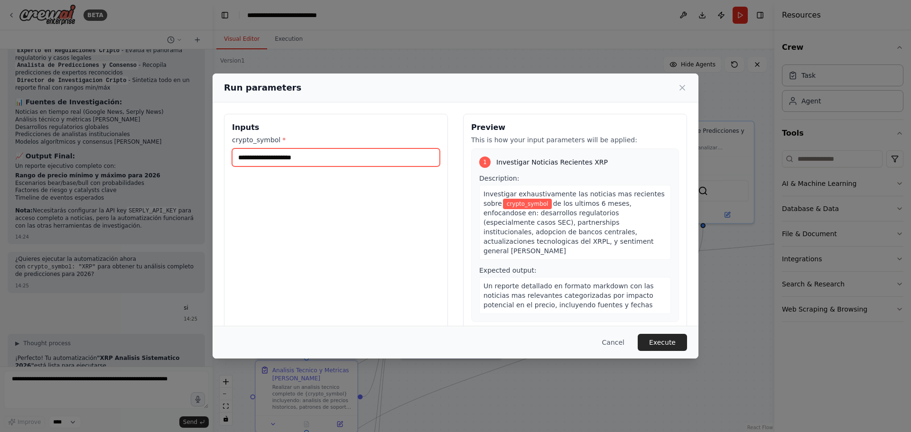
click at [317, 156] on input "crypto_symbol *" at bounding box center [336, 158] width 208 height 18
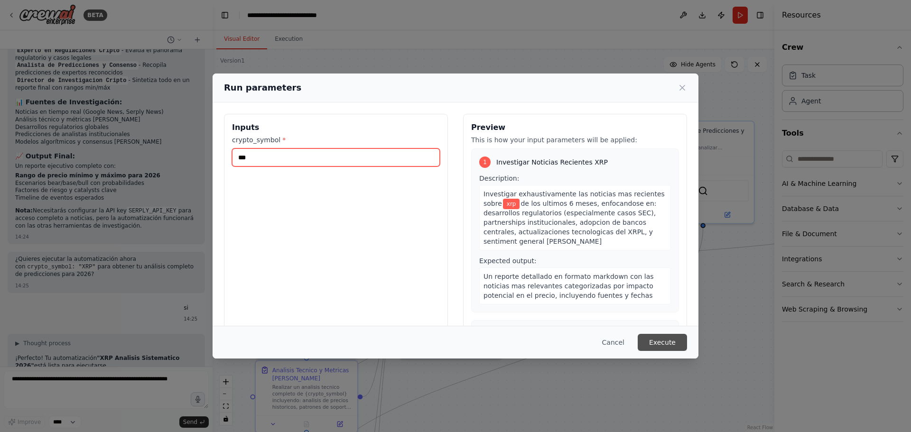
type input "***"
click at [646, 336] on button "Execute" at bounding box center [662, 342] width 49 height 17
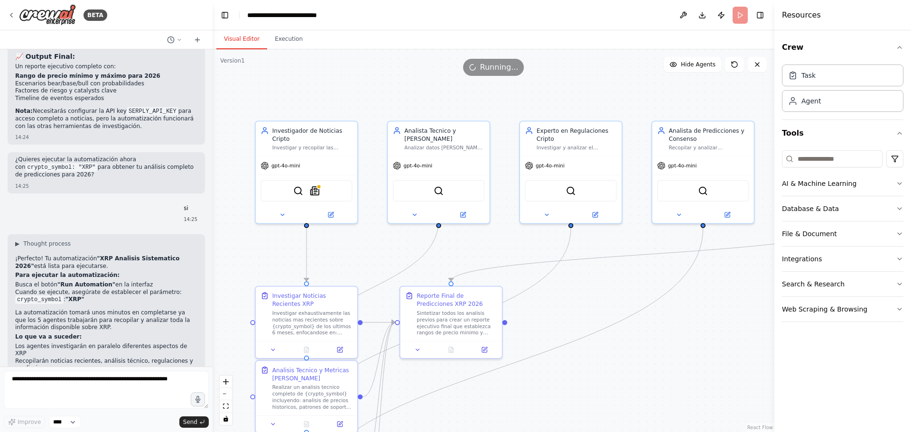
scroll to position [1120, 0]
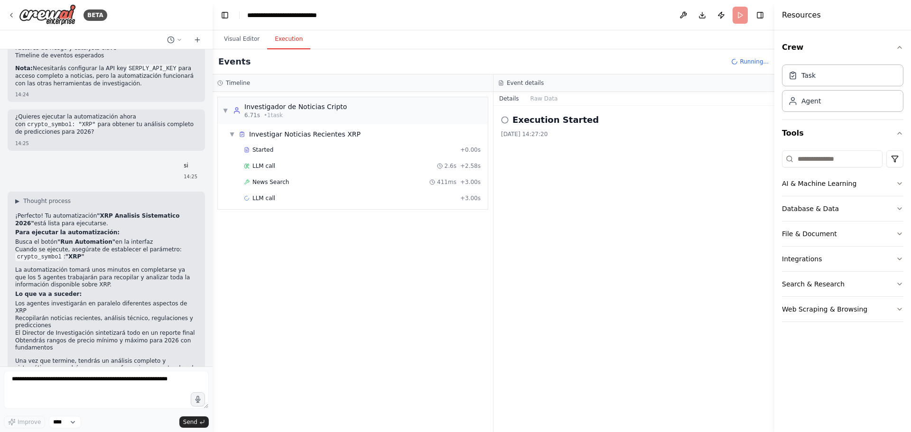
click at [287, 43] on button "Execution" at bounding box center [288, 39] width 43 height 20
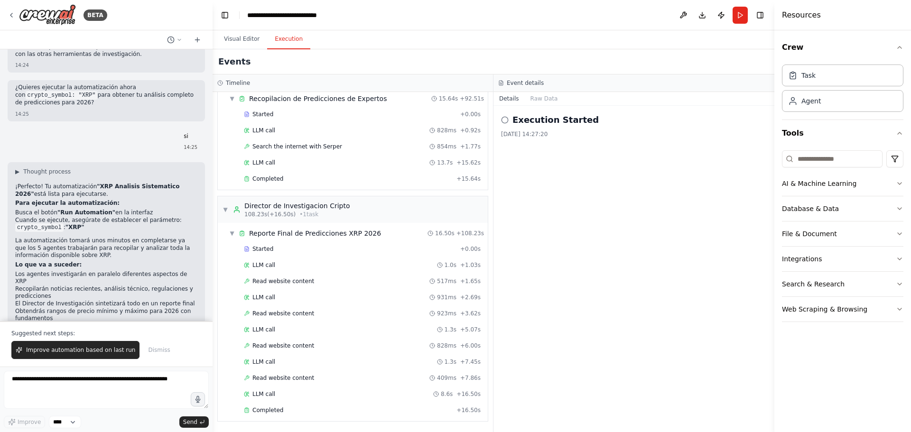
scroll to position [1165, 0]
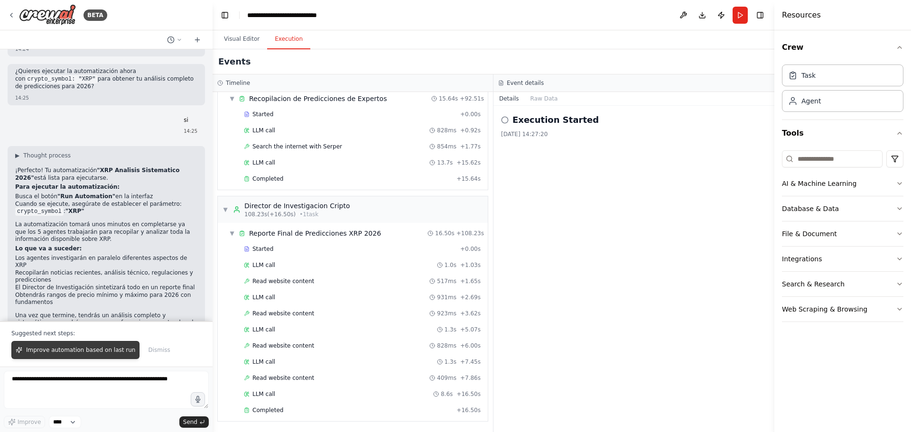
click at [93, 345] on button "Improve automation based on last run" at bounding box center [75, 350] width 128 height 18
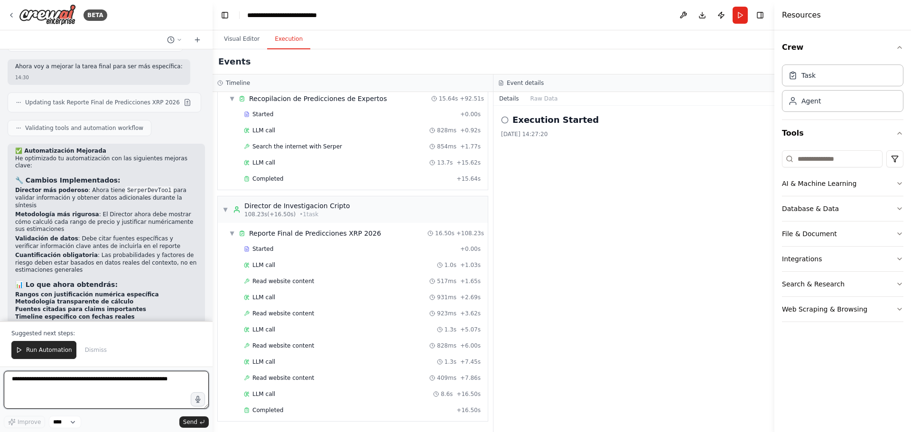
scroll to position [1882, 0]
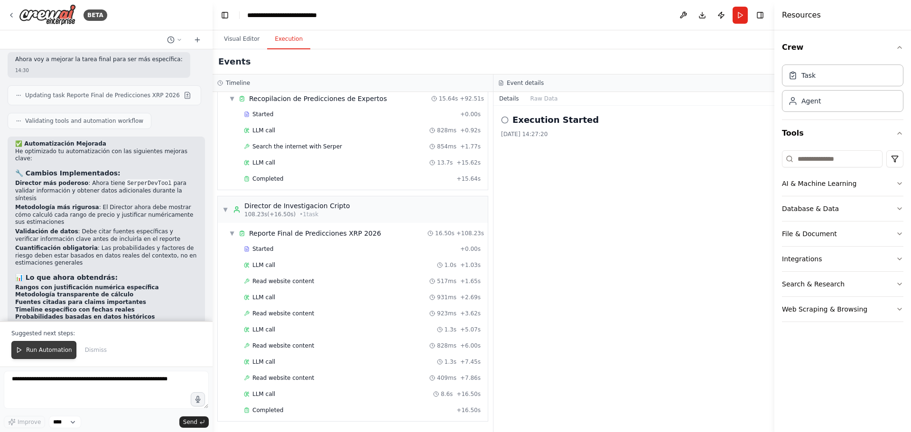
click at [42, 351] on span "Run Automation" at bounding box center [49, 350] width 46 height 8
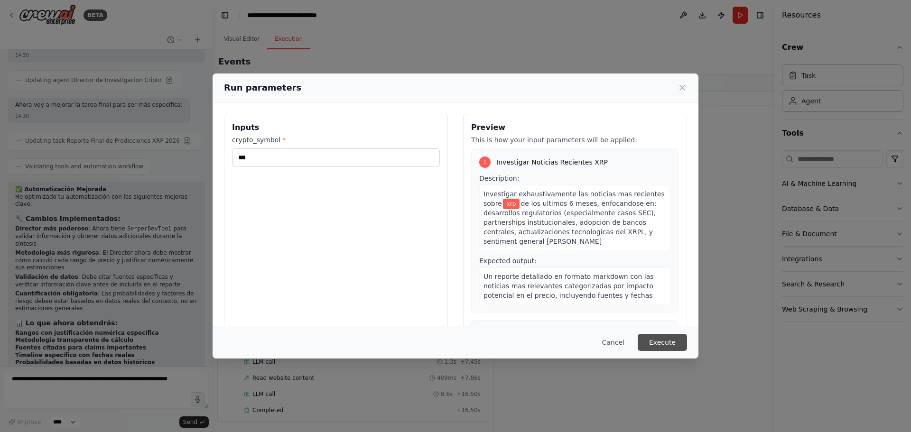
click at [663, 347] on button "Execute" at bounding box center [662, 342] width 49 height 17
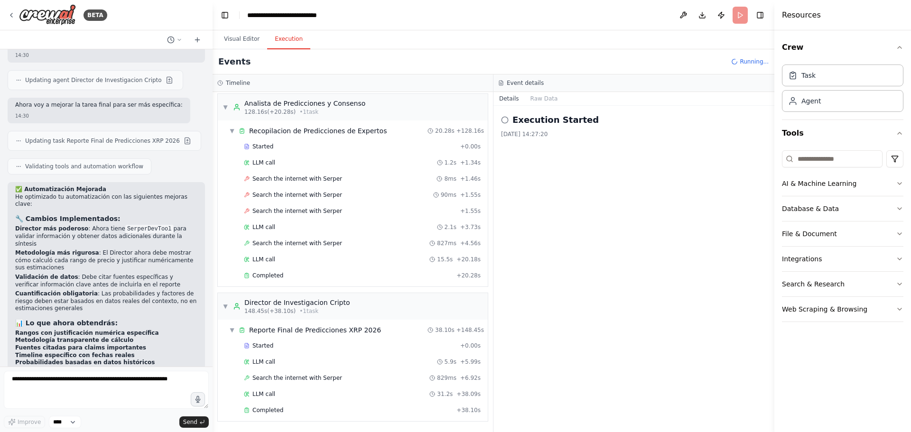
scroll to position [1882, 0]
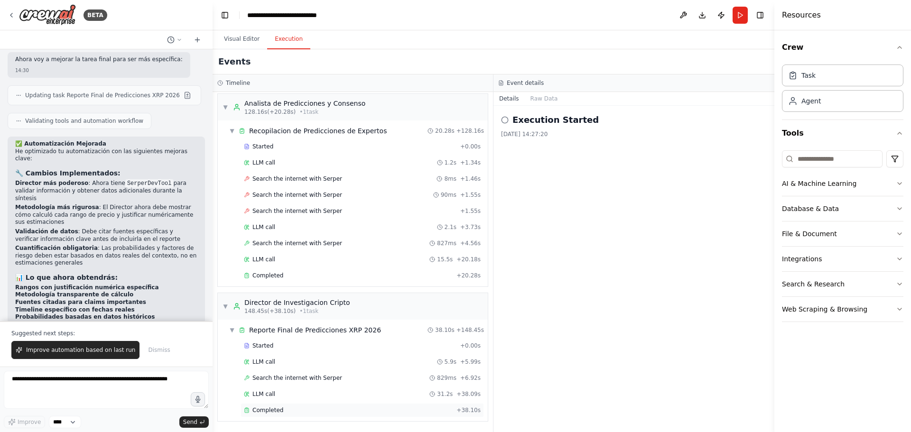
click at [337, 409] on div "Completed" at bounding box center [348, 411] width 209 height 8
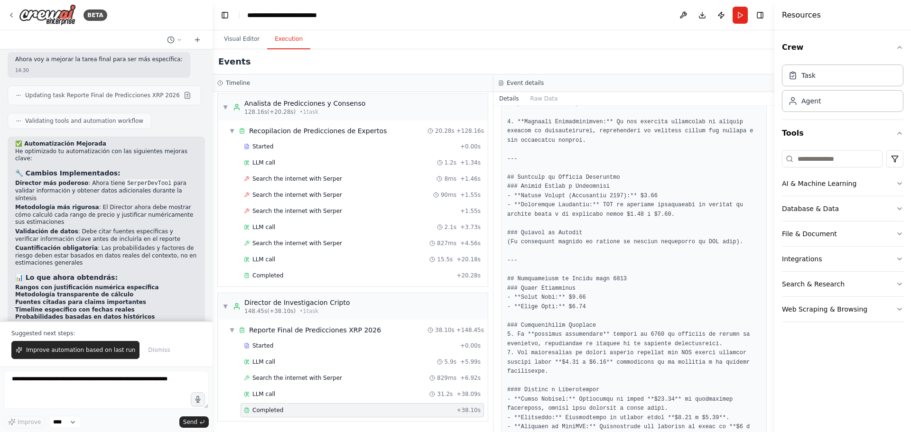
scroll to position [461, 0]
